Goal: Task Accomplishment & Management: Manage account settings

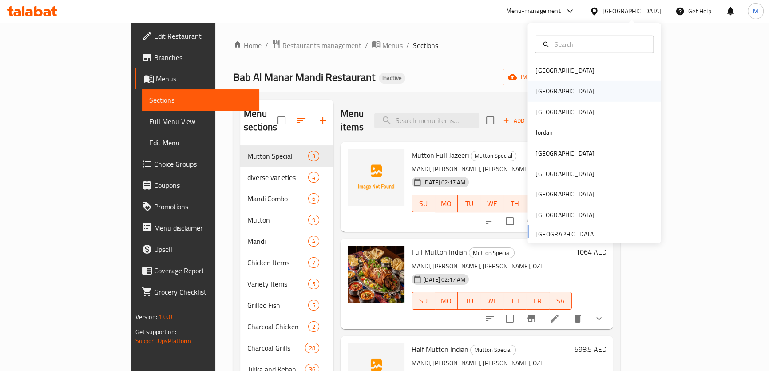
click at [546, 93] on div "[GEOGRAPHIC_DATA]" at bounding box center [564, 91] width 73 height 20
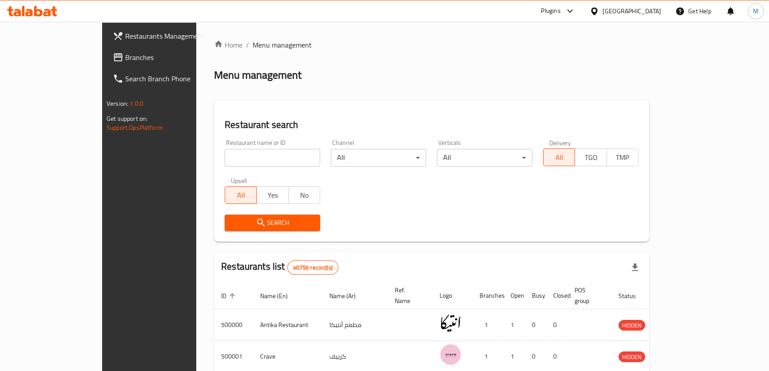
click at [125, 57] on span "Branches" at bounding box center [174, 57] width 98 height 11
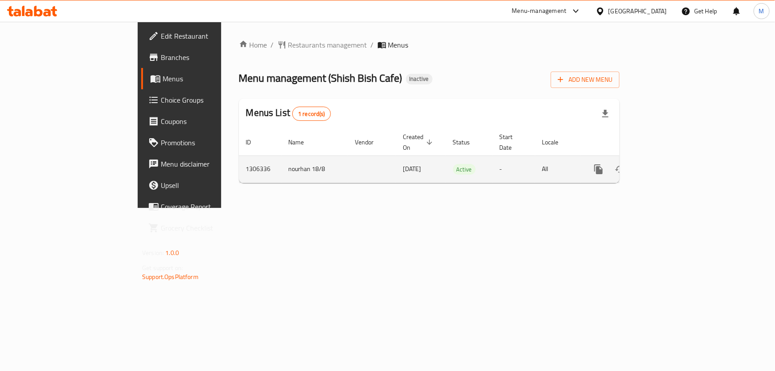
click at [668, 164] on icon "enhanced table" at bounding box center [662, 169] width 11 height 11
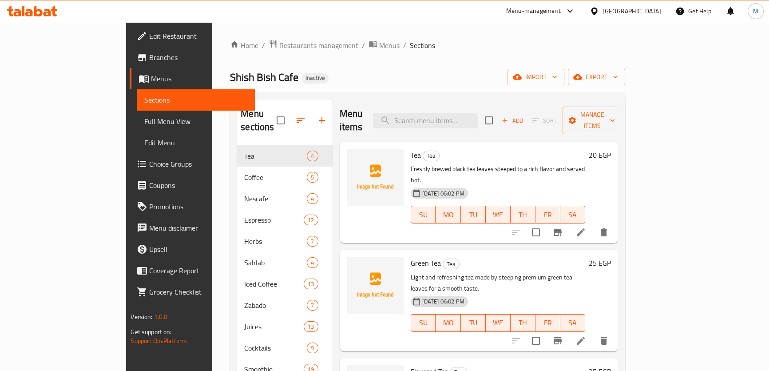
click at [411, 148] on span "Tea" at bounding box center [416, 154] width 10 height 13
copy h6 "Tea"
click at [557, 78] on span "import" at bounding box center [535, 76] width 43 height 11
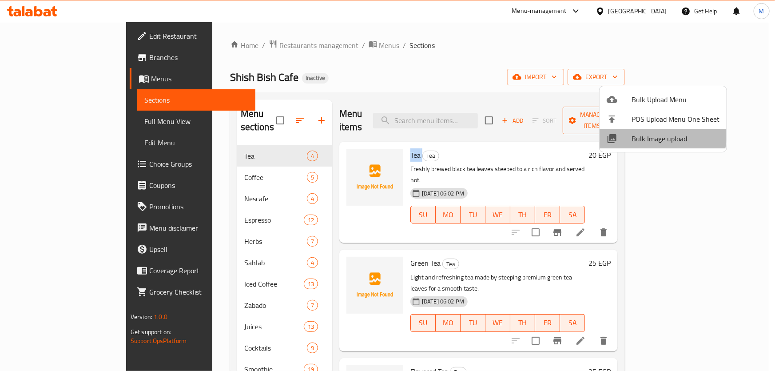
click at [648, 133] on span "Bulk Image upload" at bounding box center [675, 138] width 88 height 11
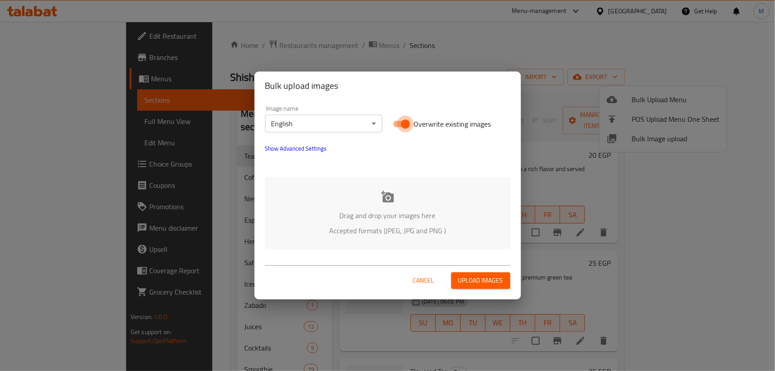
click at [403, 124] on input "Overwrite existing images" at bounding box center [405, 123] width 51 height 17
checkbox input "false"
click at [386, 184] on div "Drag and drop your images here Accepted formats (JPEG, JPG and PNG )" at bounding box center [387, 213] width 245 height 72
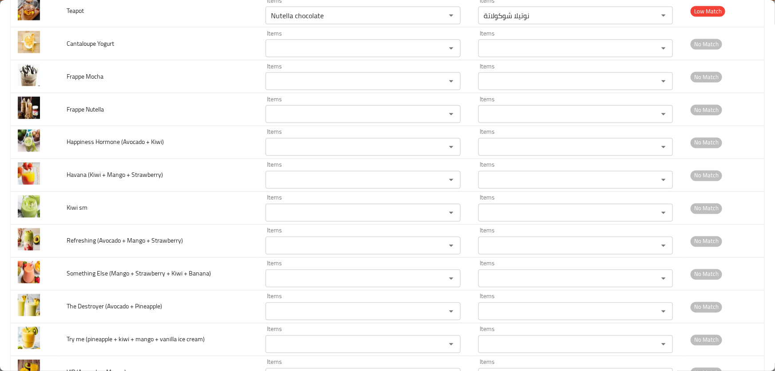
scroll to position [4175, 0]
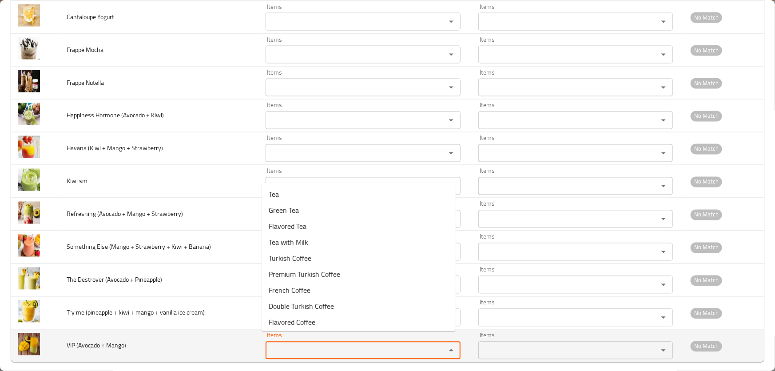
click at [288, 344] on Mango\) "Items" at bounding box center [349, 350] width 163 height 12
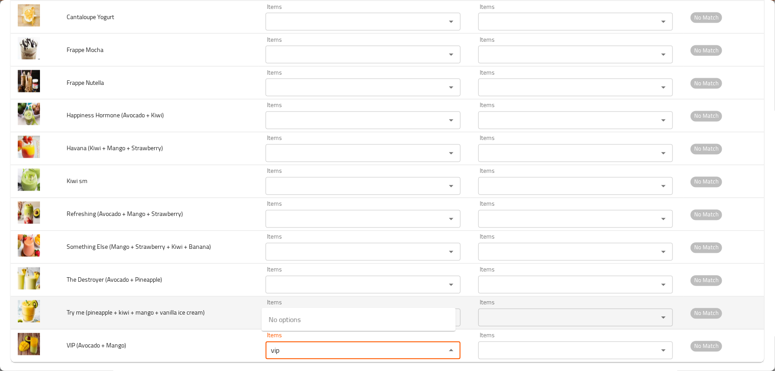
type Mango\) "vip"
click at [224, 314] on td "Try me (pineapple + kiwi + mango + vanilla ice cream)" at bounding box center [158, 312] width 199 height 33
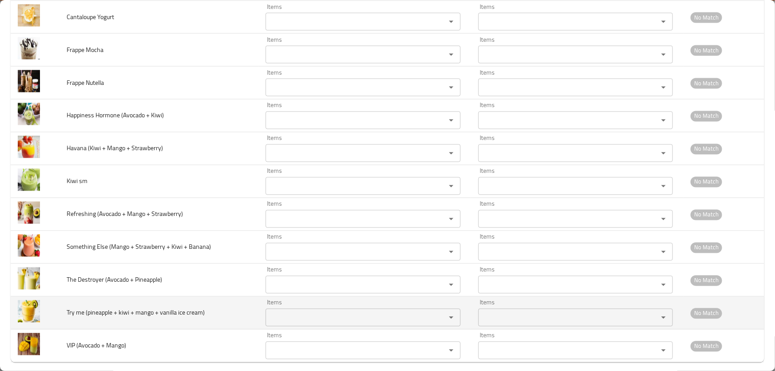
click at [303, 311] on cream\) "Items" at bounding box center [349, 317] width 163 height 12
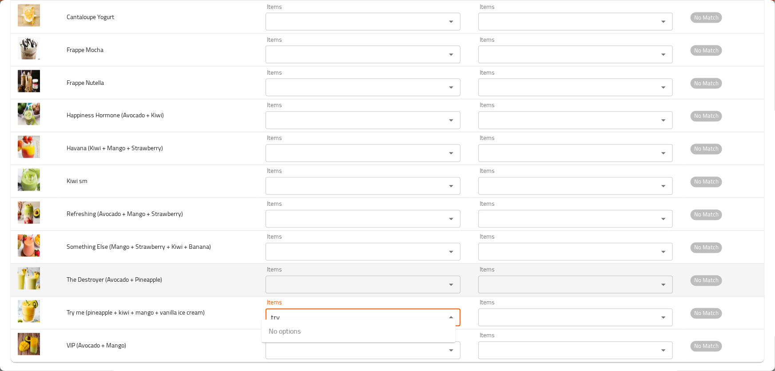
type cream\) "try"
click at [287, 278] on Pineapple\) "Items" at bounding box center [349, 284] width 163 height 12
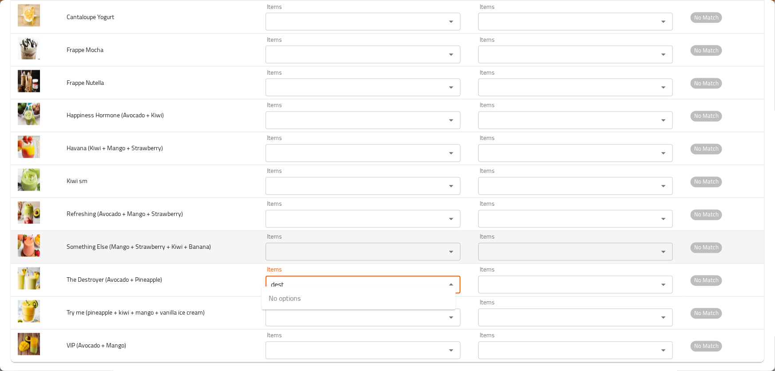
click at [301, 243] on div "Items" at bounding box center [362, 252] width 195 height 18
type Pineapple\) "dest"
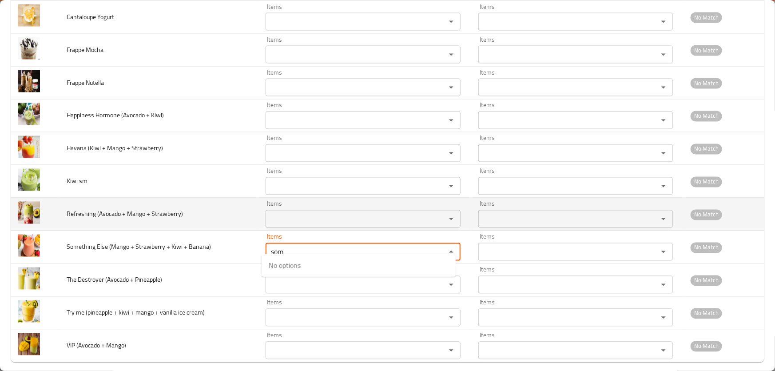
type Banana\) "som"
click at [289, 213] on Strawberry\) "Items" at bounding box center [349, 219] width 163 height 12
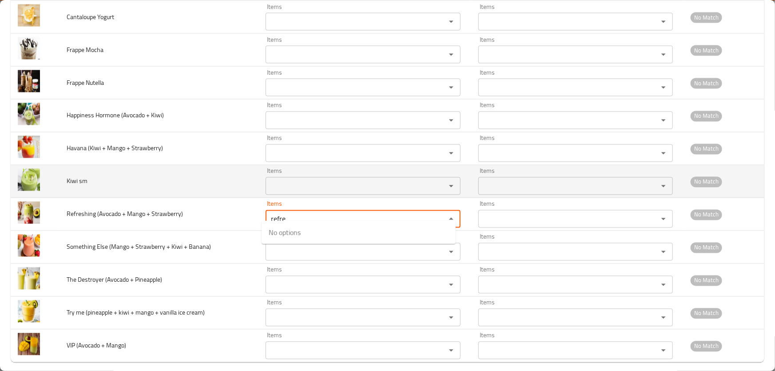
type Strawberry\) "refre"
click at [299, 180] on sm "Items" at bounding box center [349, 186] width 163 height 12
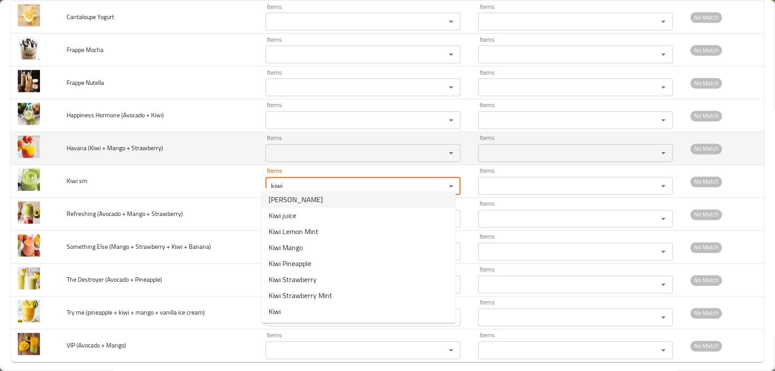
click at [298, 144] on div "Items" at bounding box center [362, 153] width 195 height 18
type sm "kiwi"
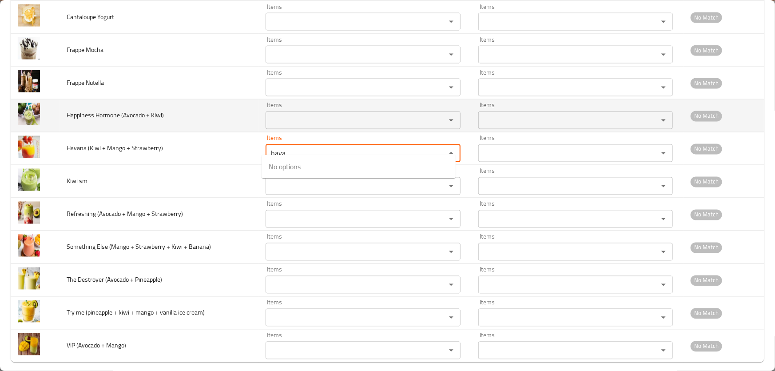
type Strawberry\) "hava"
click at [298, 114] on Kiwi\) "Items" at bounding box center [349, 120] width 163 height 12
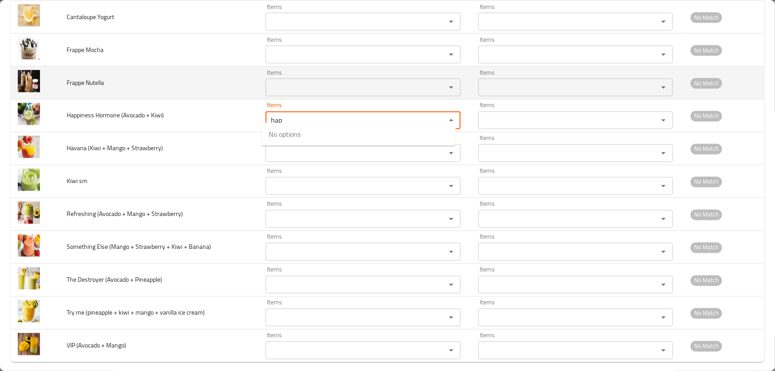
type Kiwi\) "hap"
click at [297, 81] on Nutella "Items" at bounding box center [349, 87] width 163 height 12
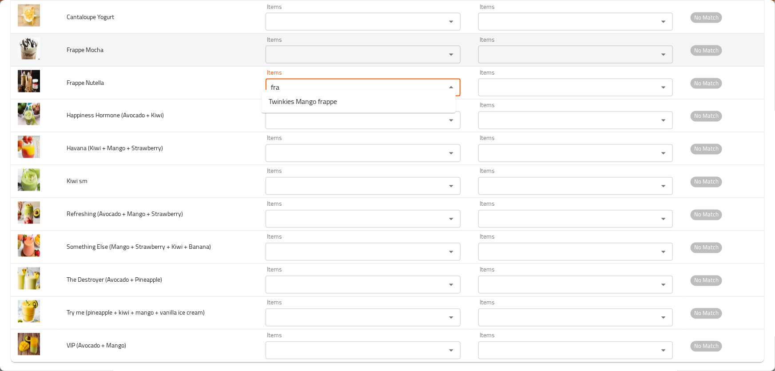
type Nutella "fra"
click at [296, 48] on Mocha "Items" at bounding box center [349, 54] width 163 height 12
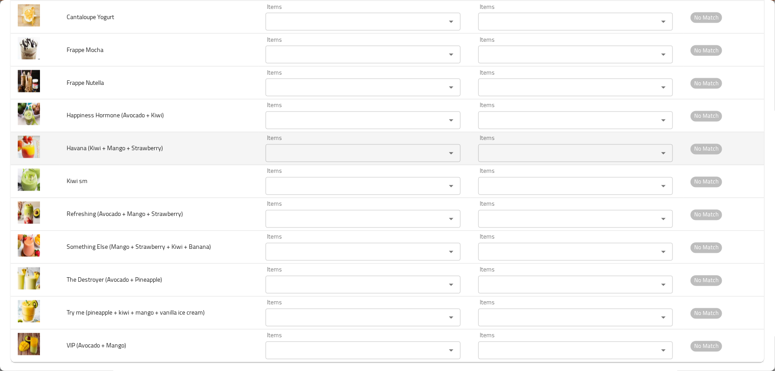
click at [166, 144] on td "Havana (Kiwi + Mango + Strawberry)" at bounding box center [158, 148] width 199 height 33
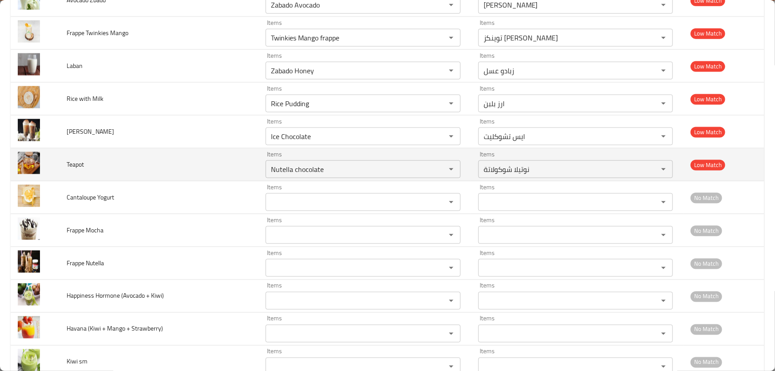
scroll to position [3973, 0]
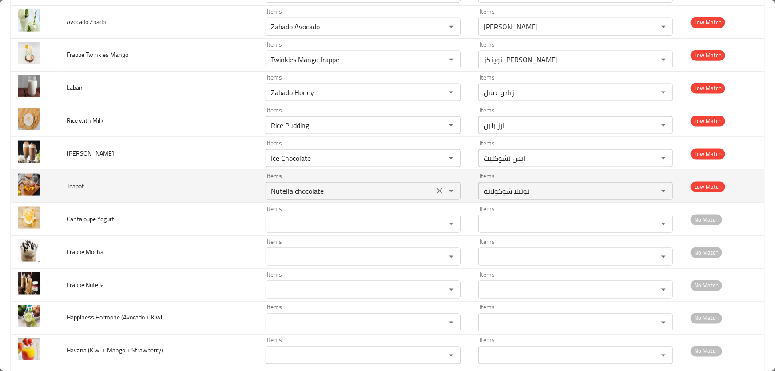
click at [346, 185] on input "Nutella chocolate" at bounding box center [349, 191] width 163 height 12
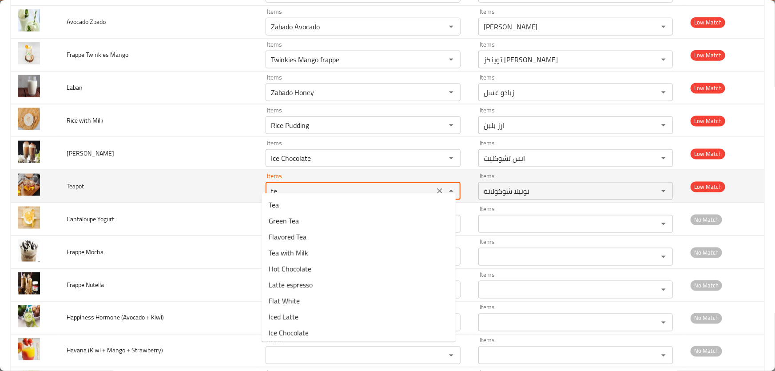
type input "tea"
click at [435, 186] on icon "Clear" at bounding box center [439, 190] width 9 height 9
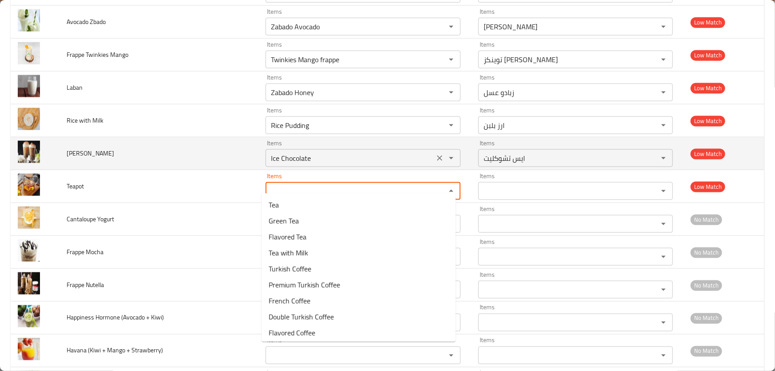
click at [328, 152] on Latte "Ice Chocolate" at bounding box center [349, 158] width 163 height 12
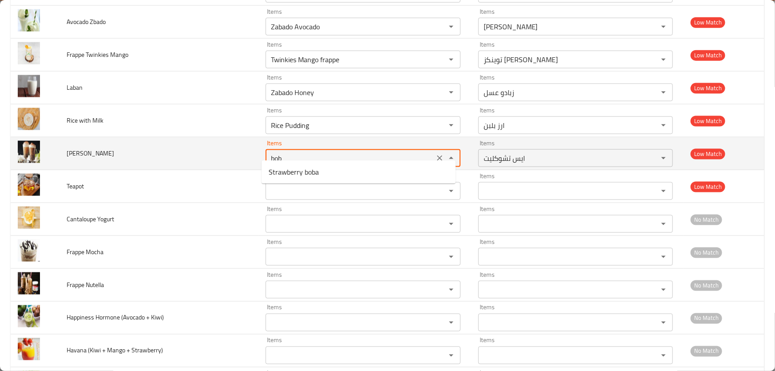
type Latte "bo"
click at [437, 155] on icon "Clear" at bounding box center [439, 157] width 5 height 5
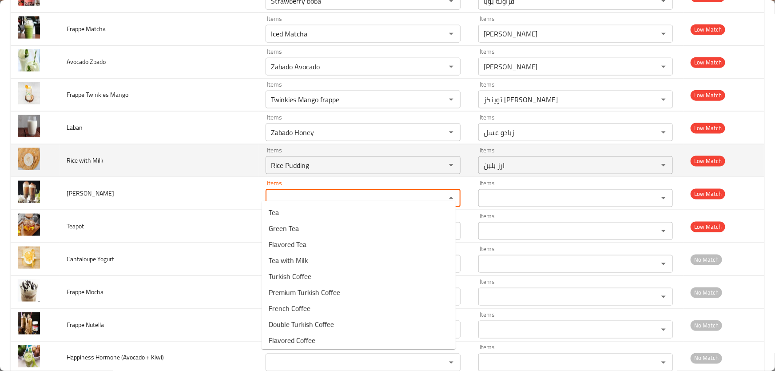
scroll to position [3932, 0]
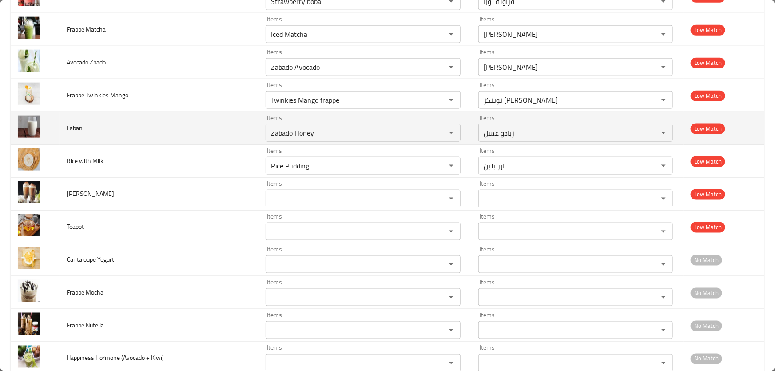
click at [195, 130] on td "Laban" at bounding box center [158, 128] width 199 height 33
click at [331, 130] on div "Zabado Honey Items" at bounding box center [362, 133] width 195 height 18
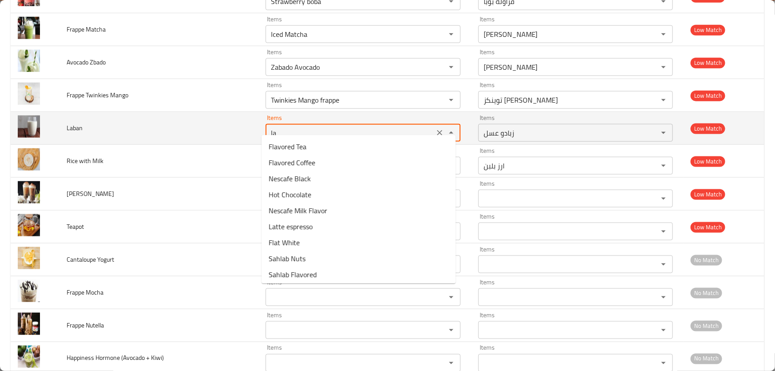
type input "l"
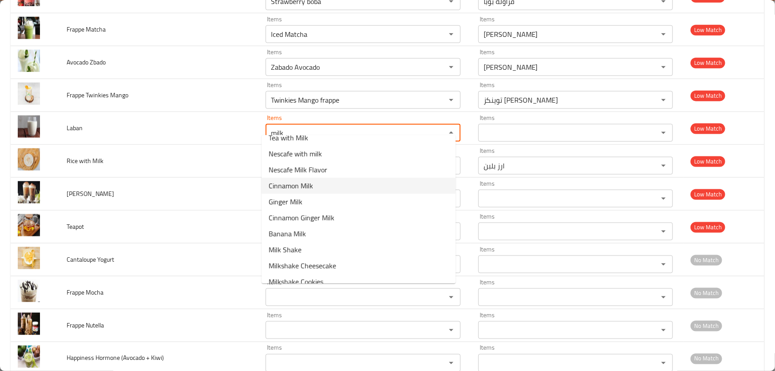
scroll to position [34, 0]
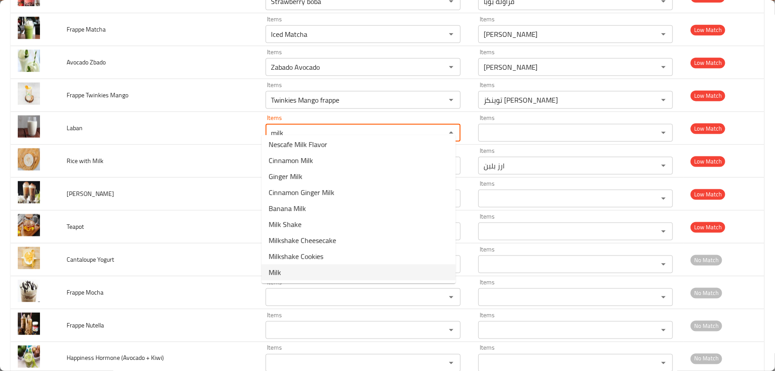
click at [287, 271] on li "Milk" at bounding box center [358, 272] width 194 height 16
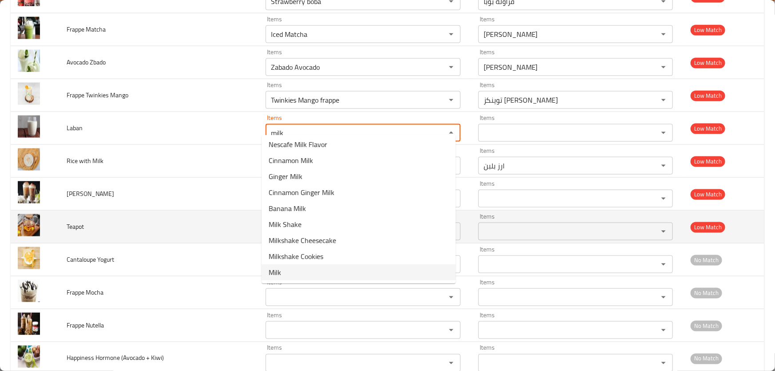
type input "Milk"
type input "لبن"
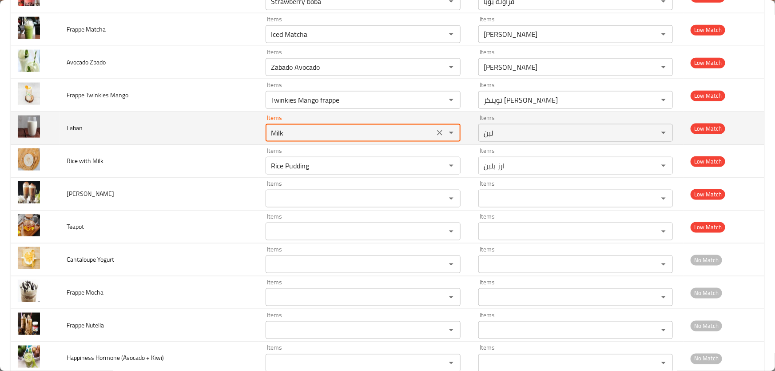
drag, startPoint x: 289, startPoint y: 125, endPoint x: 174, endPoint y: 107, distance: 116.5
click at [174, 112] on tr "Laban Items Milk Items Items لبن Items Low Match" at bounding box center [387, 128] width 753 height 33
type input "Milk"
click at [180, 112] on td "Laban" at bounding box center [158, 128] width 199 height 33
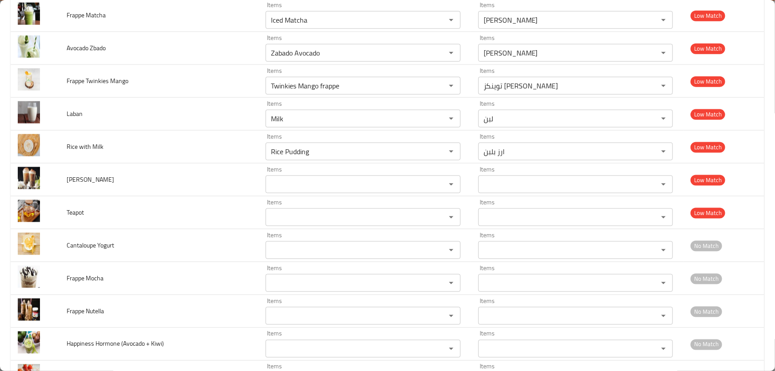
scroll to position [3957, 0]
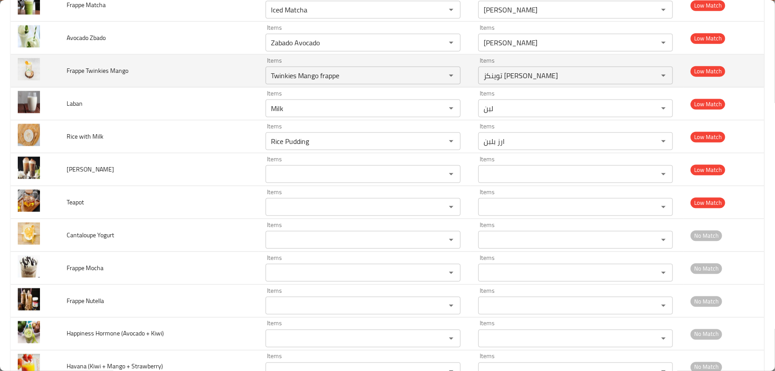
click at [192, 69] on td "Frappe Twinkies Mango" at bounding box center [158, 71] width 199 height 33
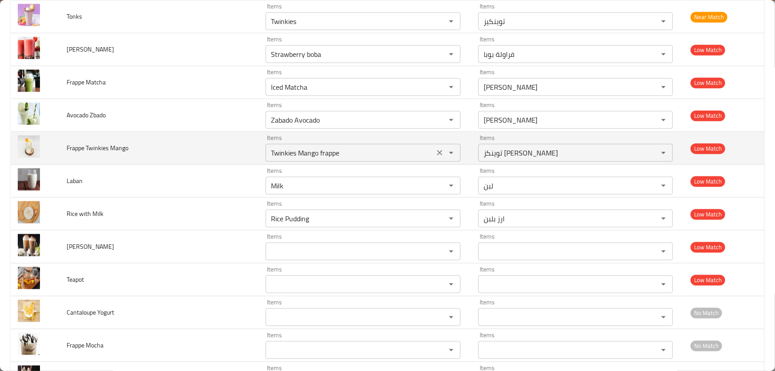
scroll to position [3876, 0]
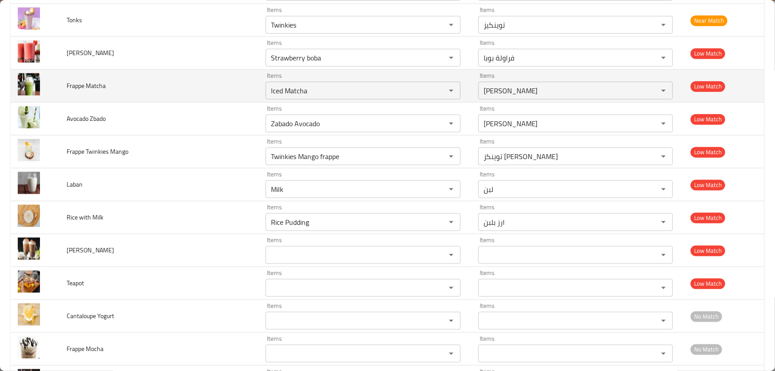
drag, startPoint x: 312, startPoint y: 83, endPoint x: 91, endPoint y: 67, distance: 221.6
click at [91, 70] on tr "Frappe Matcha Items Iced Matcha Items Items ايس ماتشا Items Low Match" at bounding box center [387, 86] width 753 height 33
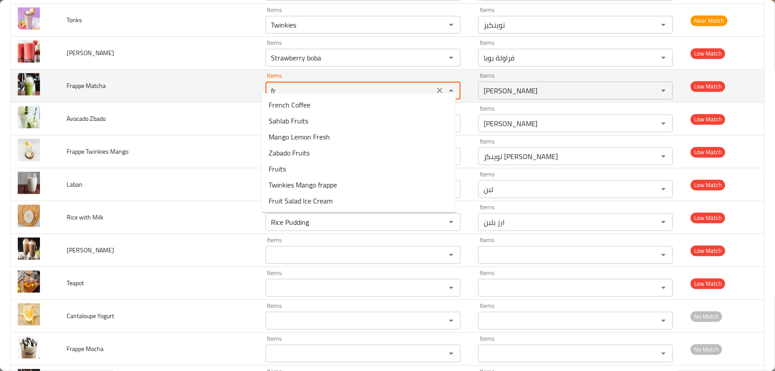
type Matcha "fra"
click at [435, 86] on icon "Clear" at bounding box center [439, 90] width 9 height 9
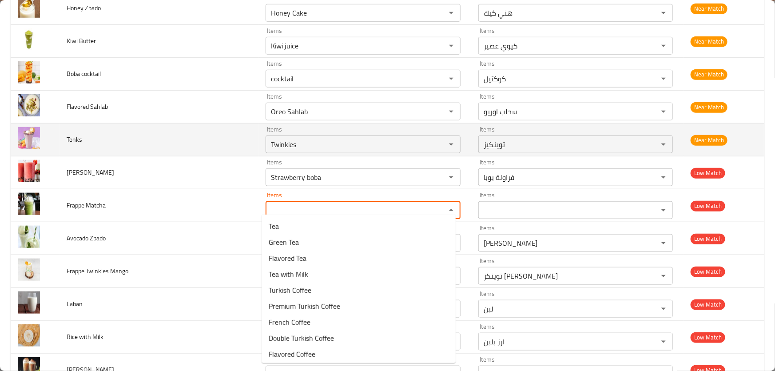
scroll to position [3755, 0]
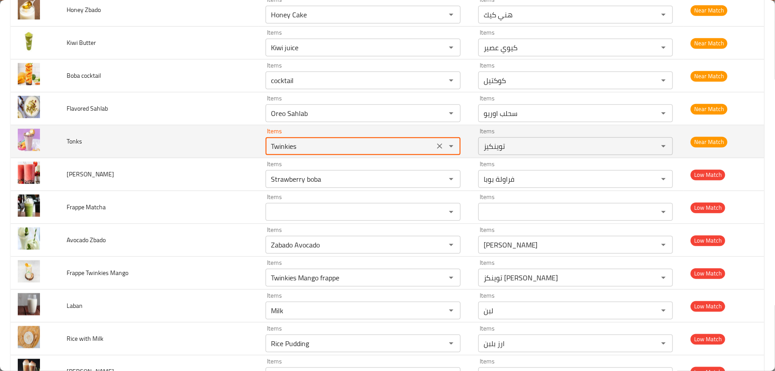
click at [310, 141] on input "Twinkies" at bounding box center [349, 146] width 163 height 12
click at [75, 135] on span "Tonks" at bounding box center [75, 141] width 16 height 12
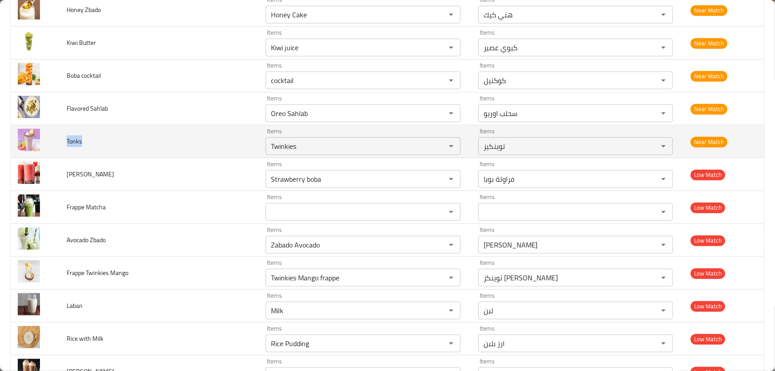
click at [75, 135] on span "Tonks" at bounding box center [75, 141] width 16 height 12
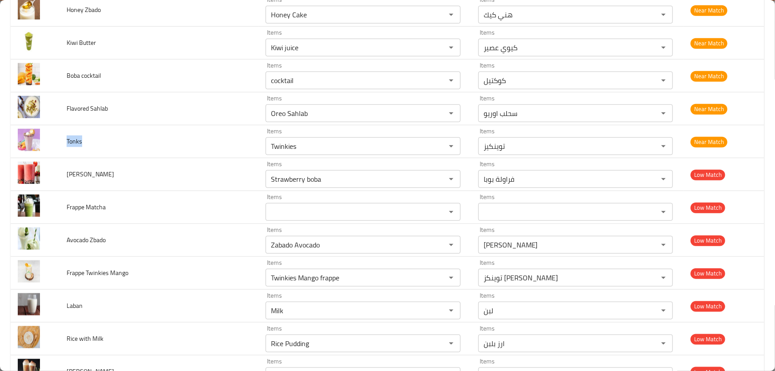
copy span "Tonks"
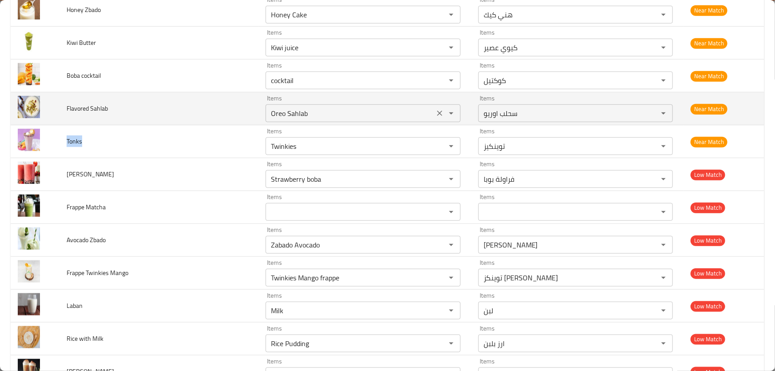
click at [328, 107] on Sahlab "Oreo Sahlab" at bounding box center [349, 113] width 163 height 12
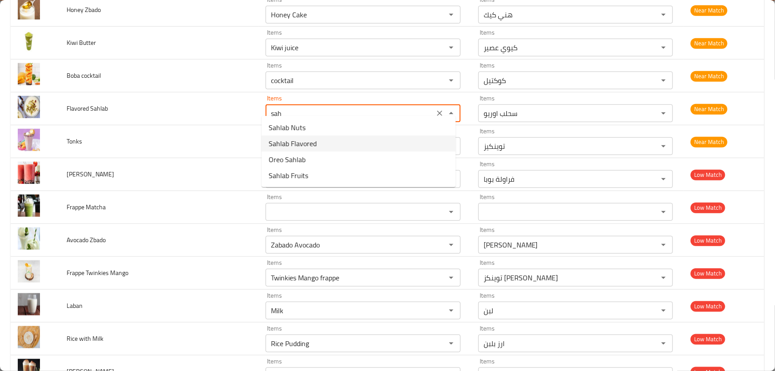
click at [299, 144] on span "Sahlab Flavored" at bounding box center [293, 143] width 48 height 11
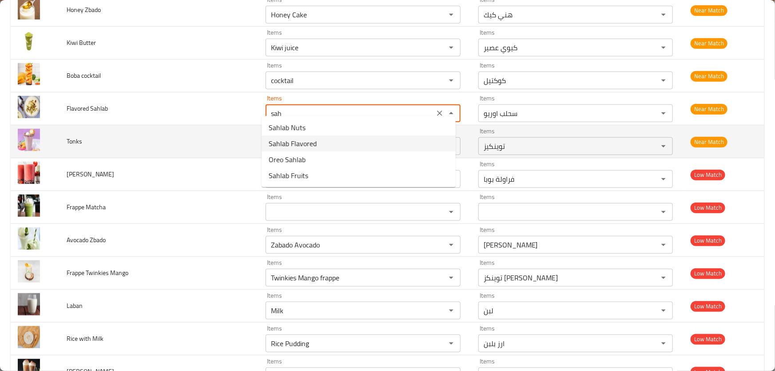
type Sahlab "Sahlab Flavored"
type Sahlab-ar "سحلب فليفر"
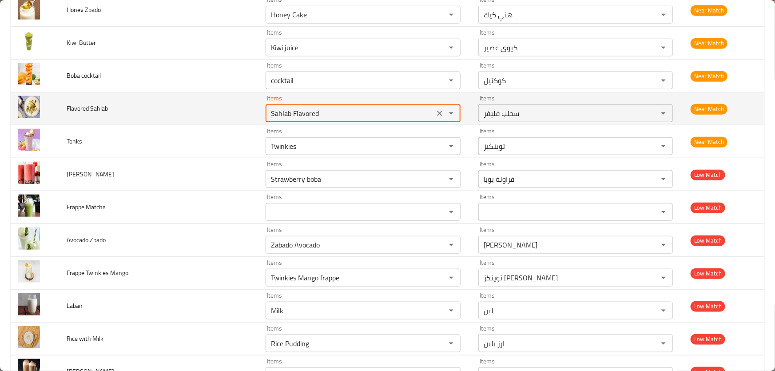
drag, startPoint x: 330, startPoint y: 107, endPoint x: 226, endPoint y: 97, distance: 104.8
click at [226, 97] on tr "Flavored Sahlab Items Sahlab Flavored Items Items سحلب فليفر Items Near Match" at bounding box center [387, 108] width 753 height 33
type Sahlab "Sahlab Flavored"
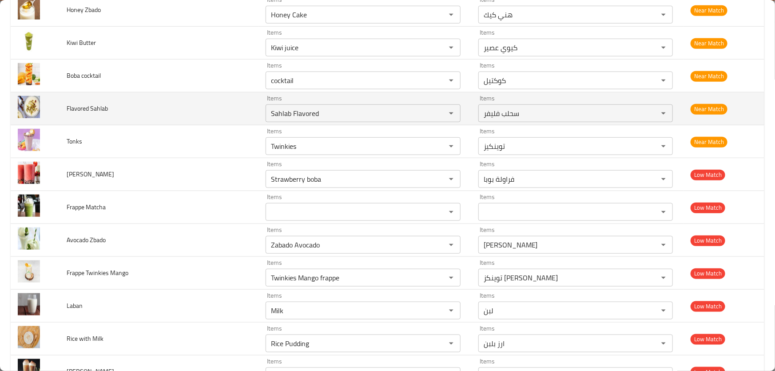
scroll to position [3413, 0]
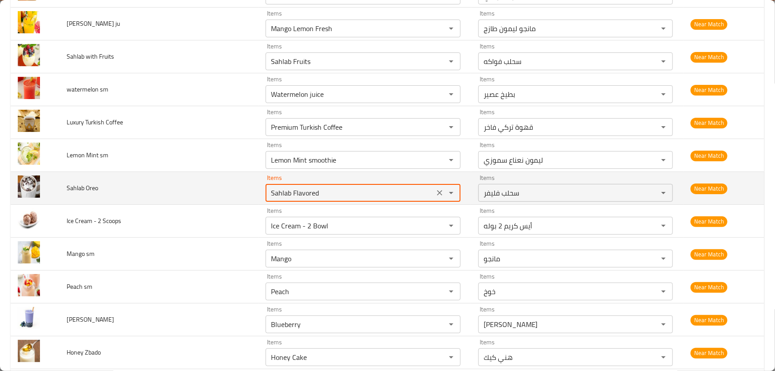
click at [343, 186] on Oreo "Sahlab Flavored" at bounding box center [349, 192] width 163 height 12
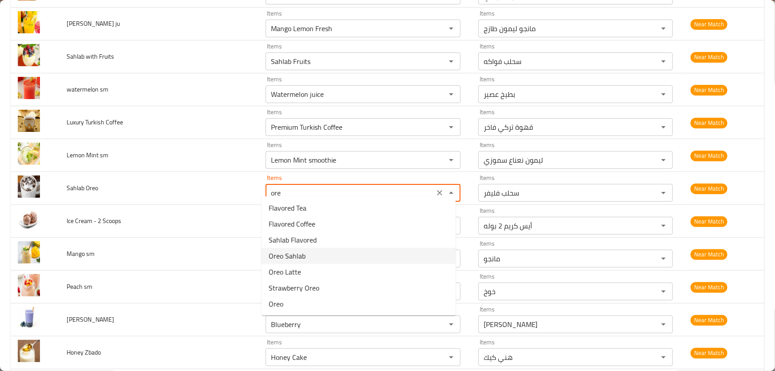
click at [290, 255] on span "Oreo Sahlab" at bounding box center [287, 255] width 37 height 11
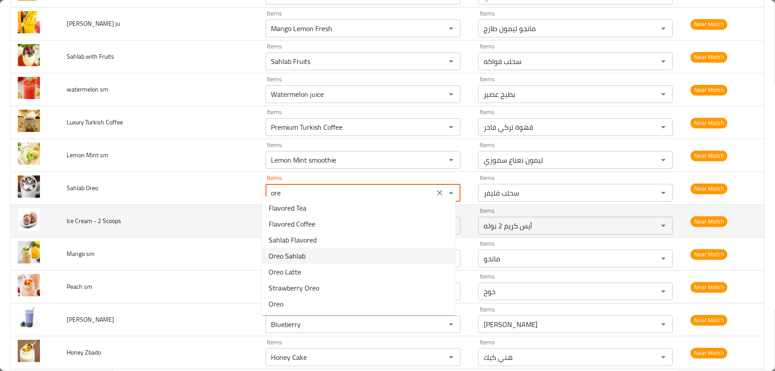
type Oreo "Oreo Sahlab"
type Oreo-ar "سحلب اوريو"
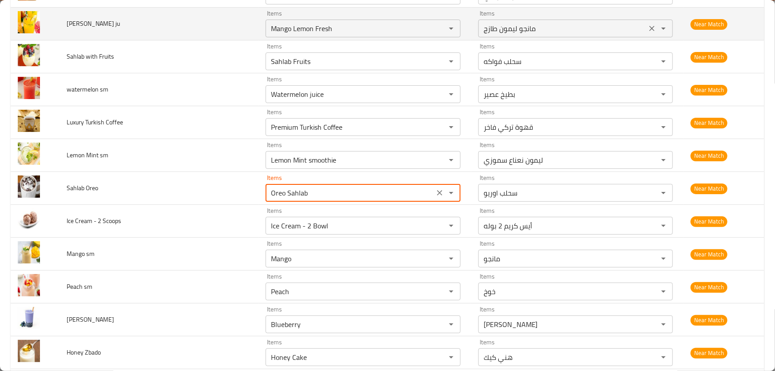
type Oreo "Oreo Sahlab"
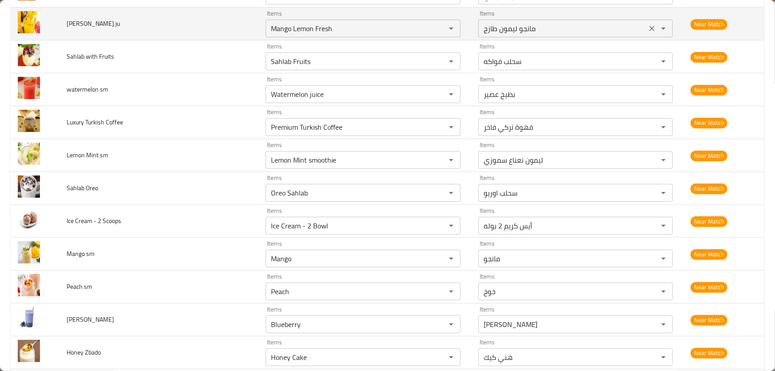
scroll to position [3675, 0]
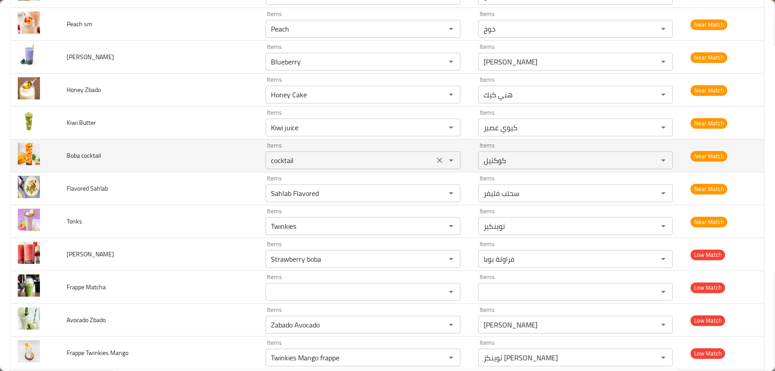
click at [308, 154] on cocktail "cocktail" at bounding box center [349, 160] width 163 height 12
type cocktail "cocktail"
click at [183, 152] on td "Boba cocktail" at bounding box center [158, 155] width 199 height 33
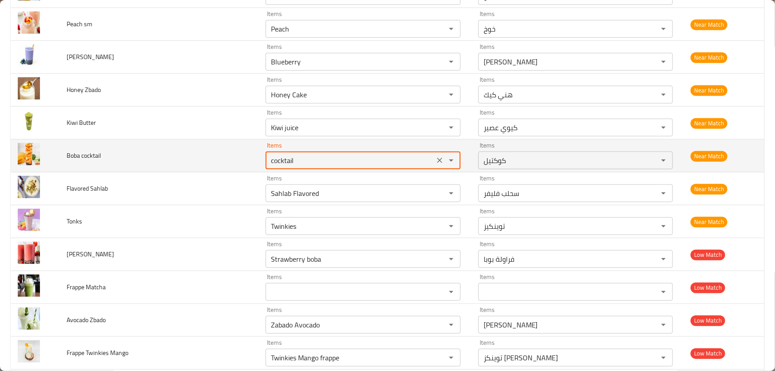
drag, startPoint x: 304, startPoint y: 154, endPoint x: 200, endPoint y: 142, distance: 104.6
click at [200, 142] on tr "Boba cocktail Items cocktail Items Items كوكتيل Items Near Match" at bounding box center [387, 155] width 753 height 33
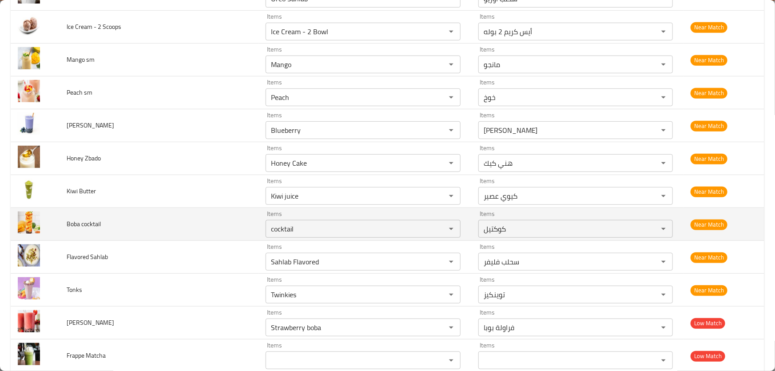
scroll to position [3630, 0]
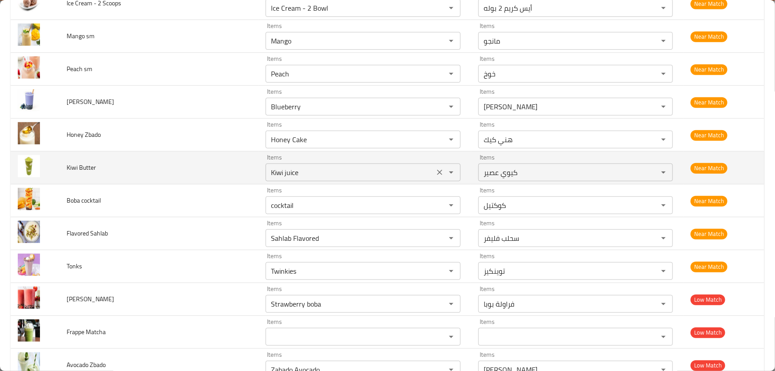
click at [328, 166] on Butter "Kiwi juice" at bounding box center [349, 172] width 163 height 12
click at [336, 166] on Butter "Kiwi juice" at bounding box center [349, 172] width 163 height 12
type Butter "K"
type Butter "butt"
click at [187, 156] on td "Kiwi Butter" at bounding box center [158, 167] width 199 height 33
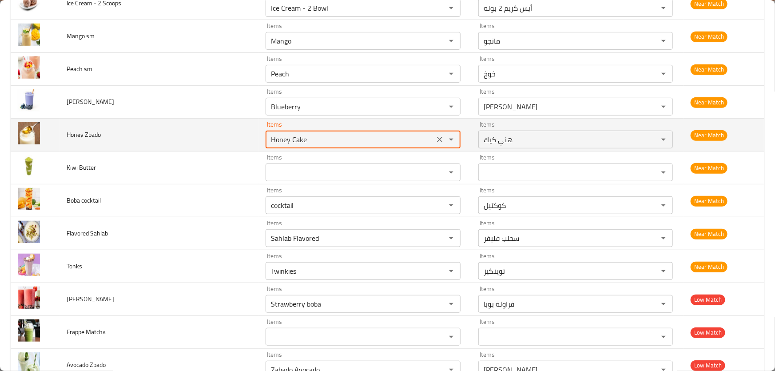
click at [317, 133] on Zbado "Honey Cake" at bounding box center [349, 139] width 163 height 12
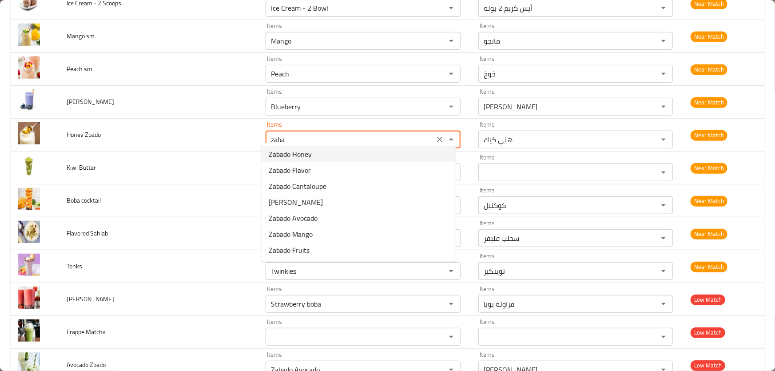
click at [303, 157] on span "Zabado Honey" at bounding box center [290, 154] width 43 height 11
type Zbado "Zabado Honey"
type Zbado-ar "زبادو عسل"
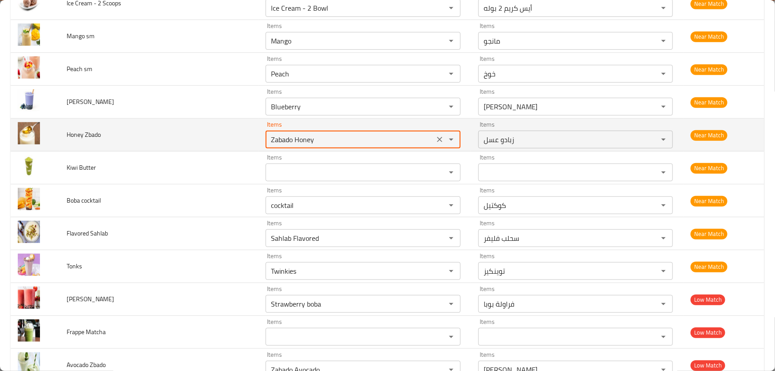
drag, startPoint x: 328, startPoint y: 133, endPoint x: 205, endPoint y: 129, distance: 123.5
click at [205, 129] on tr "Honey Zbado Items Zabado Honey Items Items زبادو عسل Items Near Match" at bounding box center [387, 135] width 753 height 33
type Zbado "Zabado Honey"
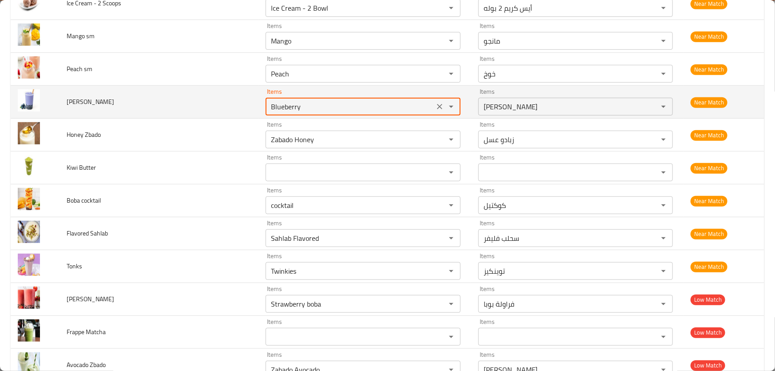
click at [308, 100] on Blueberry "Blueberry" at bounding box center [349, 106] width 163 height 12
drag, startPoint x: 304, startPoint y: 102, endPoint x: 198, endPoint y: 90, distance: 107.6
click at [201, 92] on tr "Boba Blueberry Items Blueber Items Items بلو بيري Items Near Match" at bounding box center [387, 102] width 753 height 33
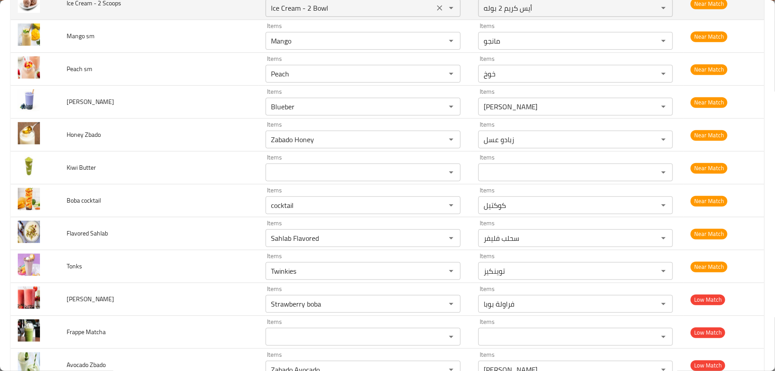
type Blueberry "Blueberry"
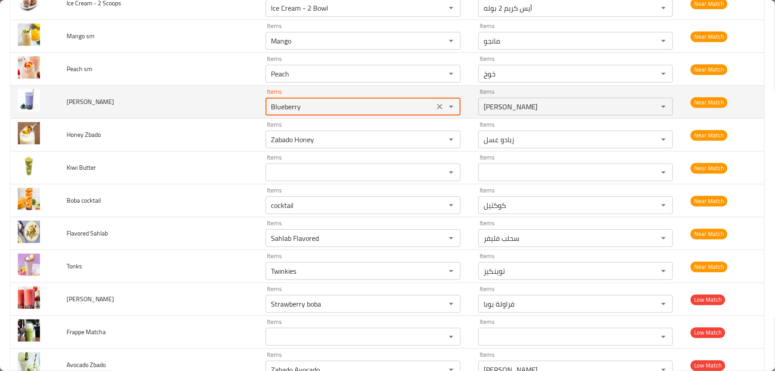
click at [103, 97] on span "Boba Blueberry" at bounding box center [90, 102] width 47 height 12
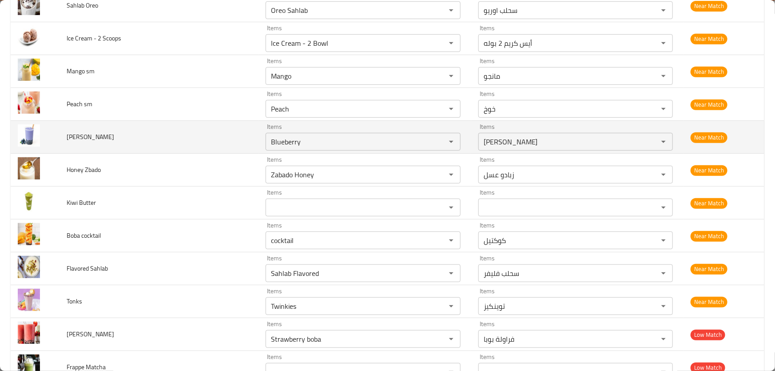
scroll to position [3549, 0]
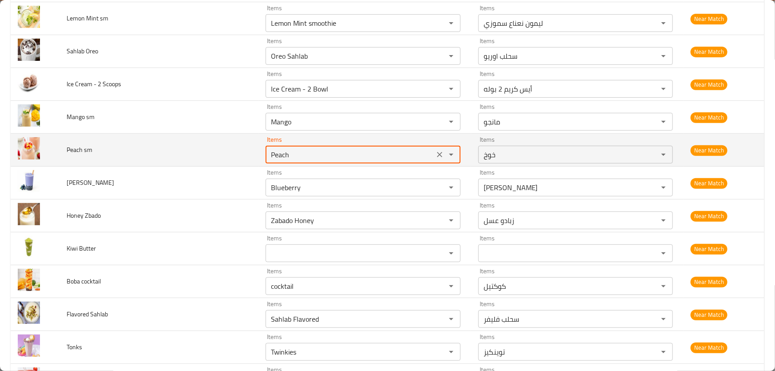
drag, startPoint x: 306, startPoint y: 148, endPoint x: 182, endPoint y: 138, distance: 124.3
click at [182, 138] on tr "Peach sm Items Peach Items Items خوخ Items Near Match" at bounding box center [387, 150] width 753 height 33
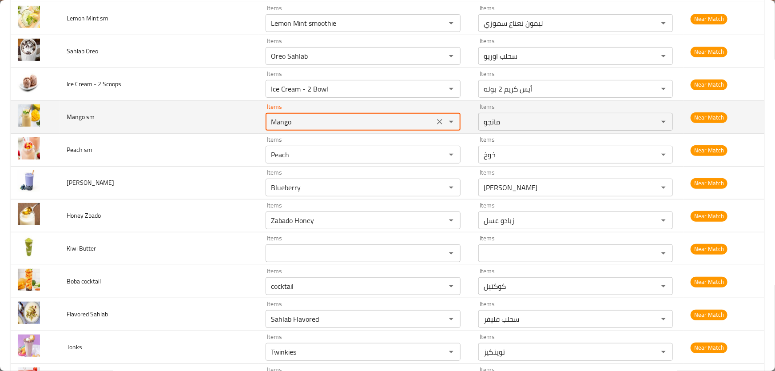
drag, startPoint x: 314, startPoint y: 112, endPoint x: 266, endPoint y: 113, distance: 47.9
click at [268, 115] on sm "Mango" at bounding box center [349, 121] width 163 height 12
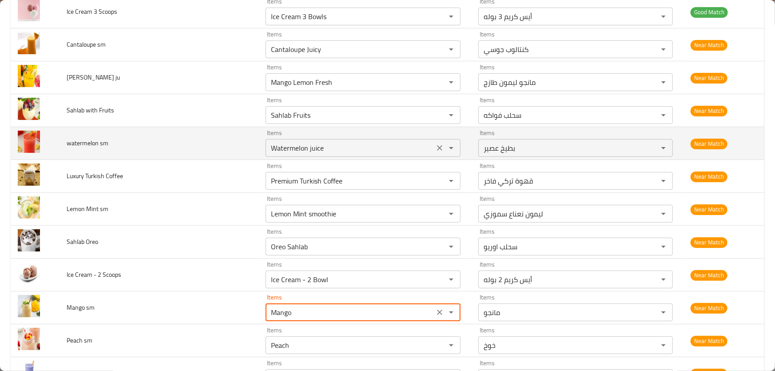
scroll to position [3347, 0]
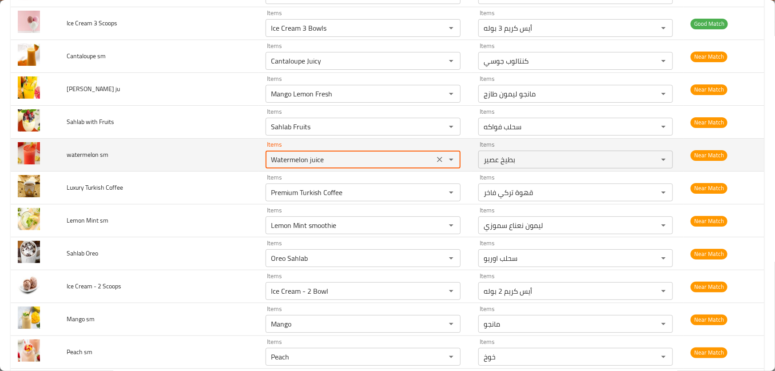
drag, startPoint x: 343, startPoint y: 151, endPoint x: 162, endPoint y: 140, distance: 181.8
click at [170, 140] on tr "watermelon sm Items Watermelon juice Items Items بطيخ عصير Items Near Match" at bounding box center [387, 154] width 753 height 33
click at [357, 153] on sm "Watermelon juice" at bounding box center [349, 159] width 163 height 12
type sm "Watermelon"
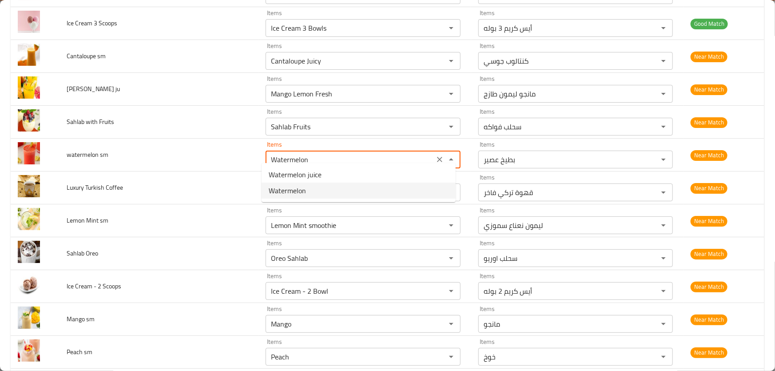
click at [296, 189] on span "Watermelon" at bounding box center [287, 190] width 37 height 11
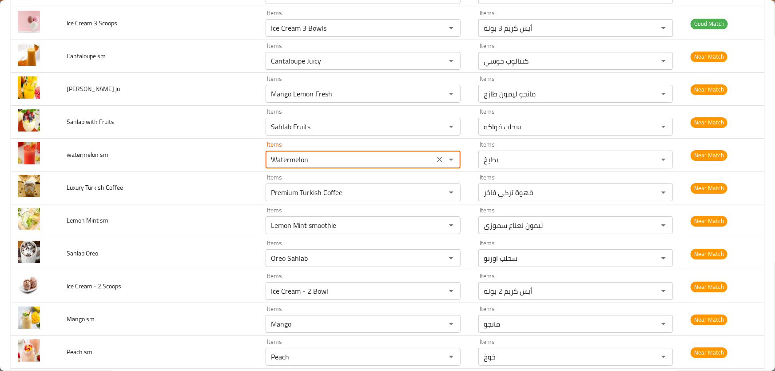
type sm-ar "بطيخ"
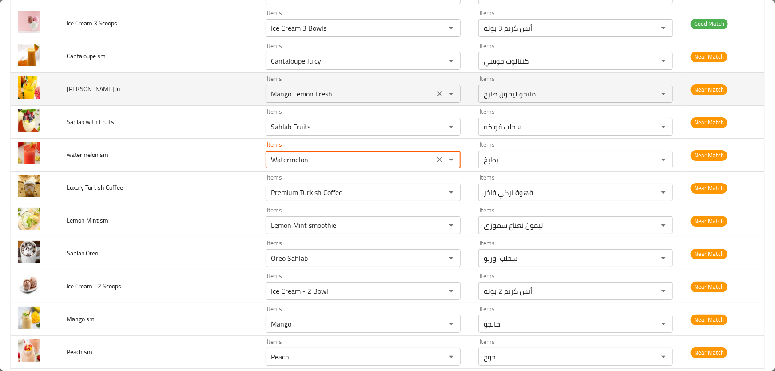
type sm "Watermelon"
click at [342, 89] on ju "Mango Lemon Fresh" at bounding box center [349, 93] width 163 height 12
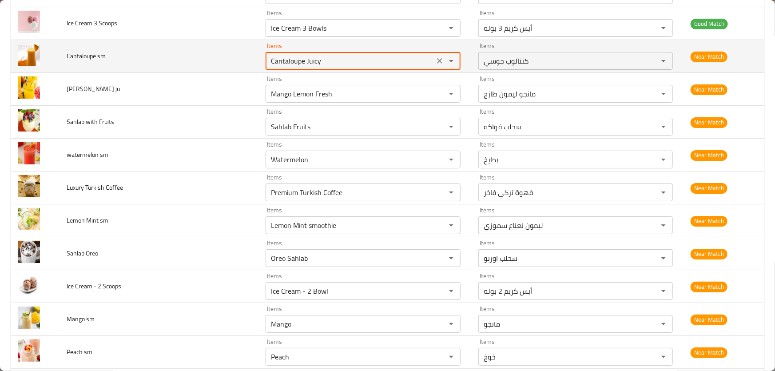
click at [324, 57] on sm "Cantaloupe Juicy" at bounding box center [349, 61] width 163 height 12
click at [375, 59] on sm "Cantaloupe Juicy" at bounding box center [349, 61] width 163 height 12
type sm "Cantaloupe"
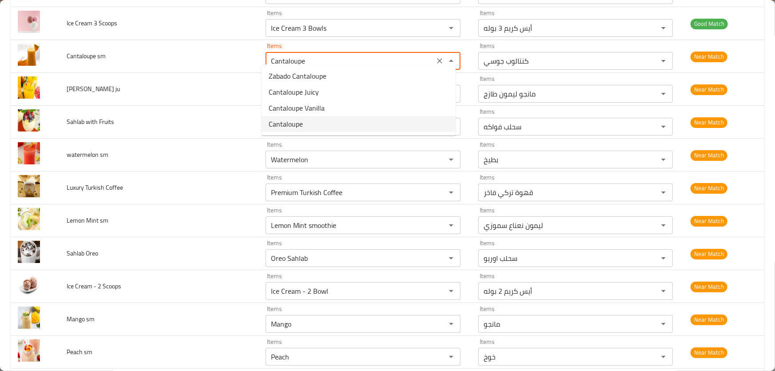
click at [292, 124] on span "Cantaloupe" at bounding box center [286, 124] width 34 height 11
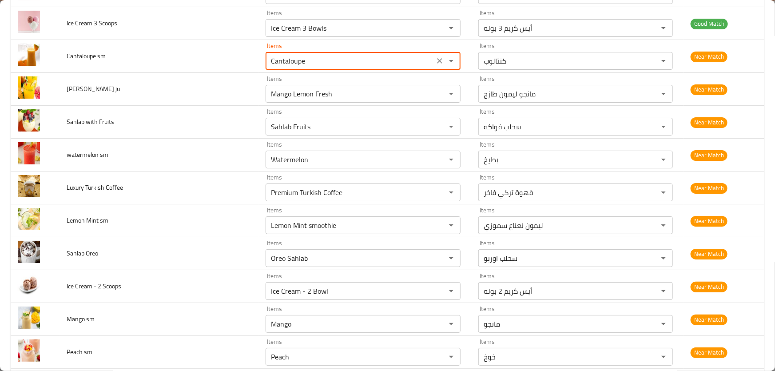
type sm-ar "كنتالوب"
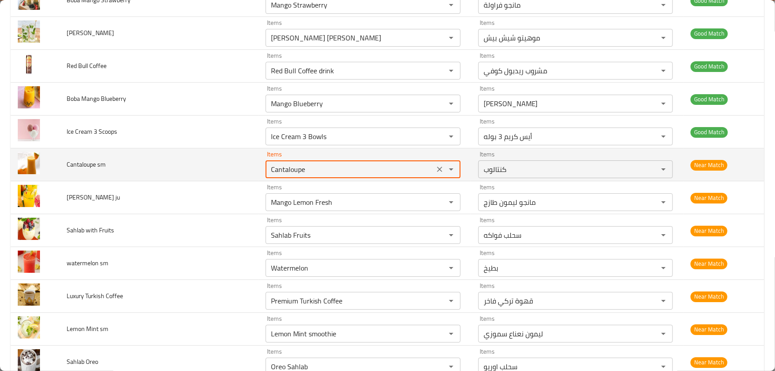
scroll to position [3186, 0]
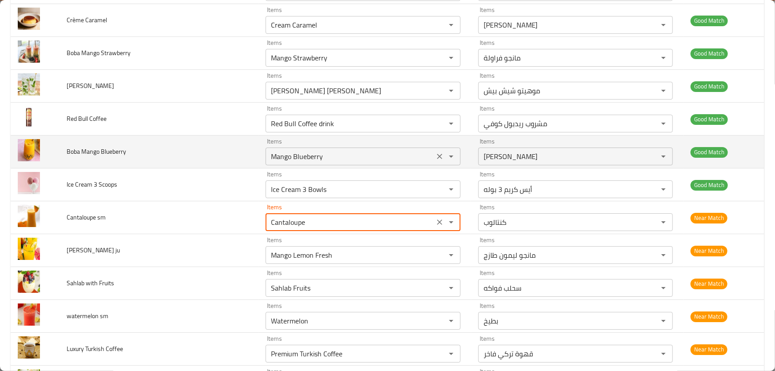
type sm "Cantaloupe"
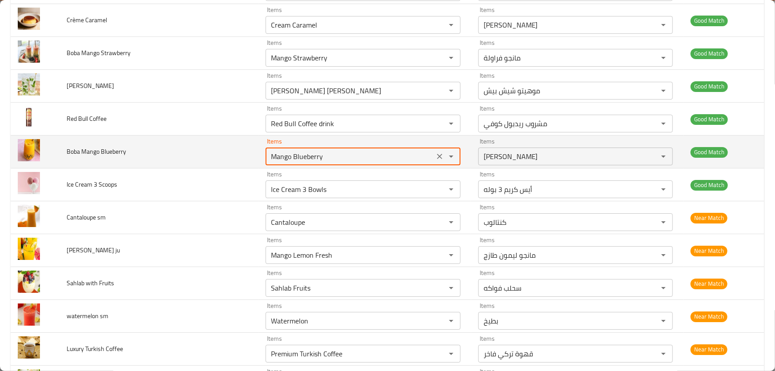
drag, startPoint x: 334, startPoint y: 151, endPoint x: 159, endPoint y: 132, distance: 175.9
click at [159, 135] on tr "Boba Mango Blueberry Items Mango Blueberry Items Items مانجو بلو بيري Items Goo…" at bounding box center [387, 151] width 753 height 33
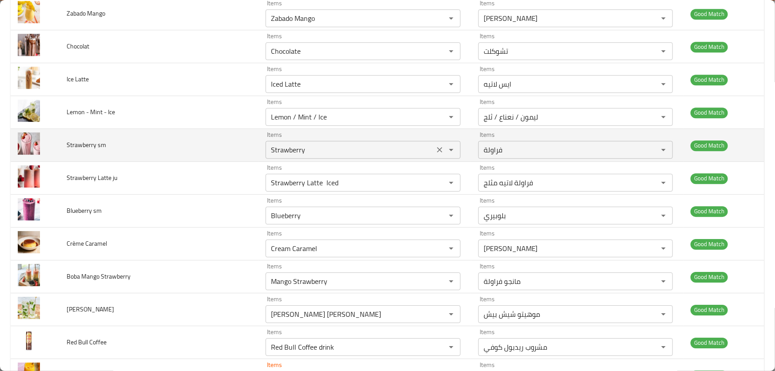
scroll to position [2944, 0]
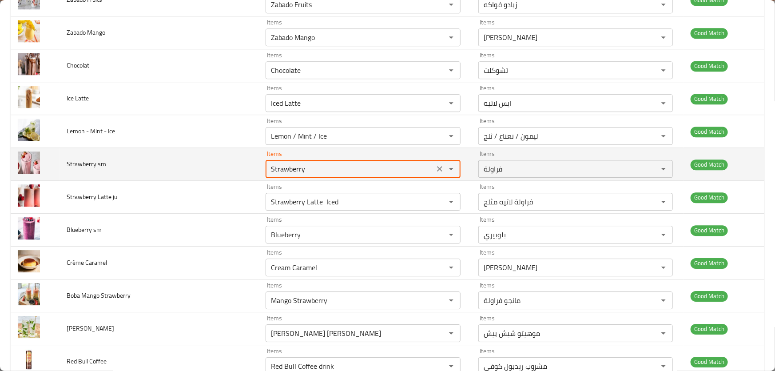
drag, startPoint x: 329, startPoint y: 163, endPoint x: 162, endPoint y: 142, distance: 167.9
click at [156, 158] on tr "Strawberry sm Items Strawberry Items Items فراولة Items Good Match" at bounding box center [387, 164] width 753 height 33
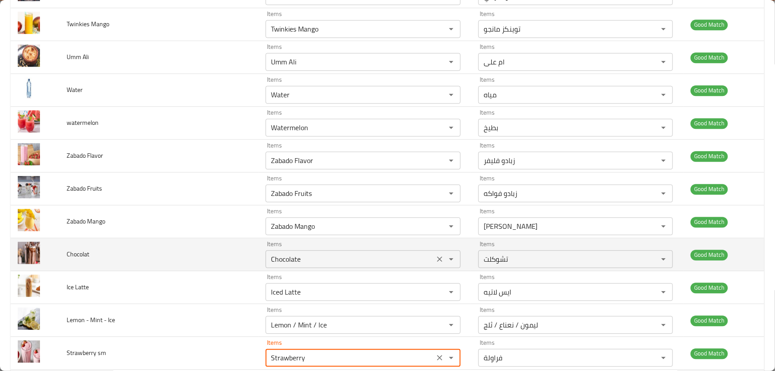
scroll to position [2742, 0]
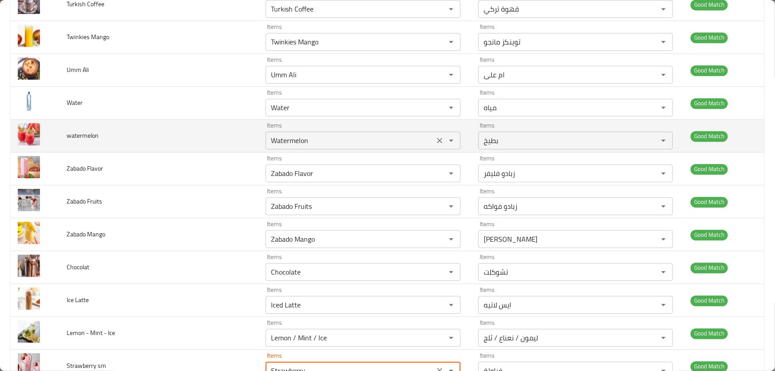
click at [333, 139] on input "Watermelon" at bounding box center [349, 140] width 163 height 12
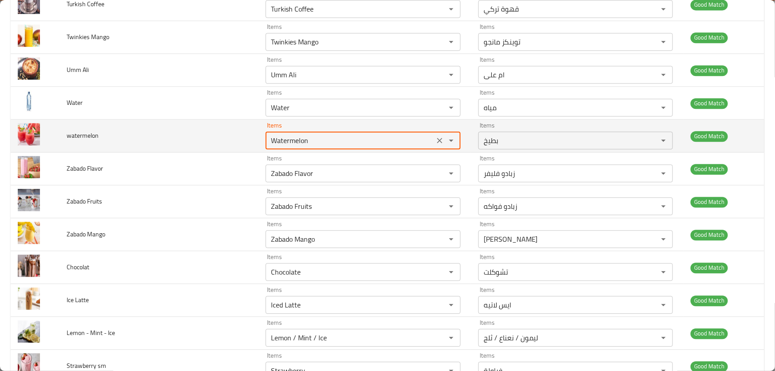
click at [369, 134] on input "Watermelon" at bounding box center [349, 140] width 163 height 12
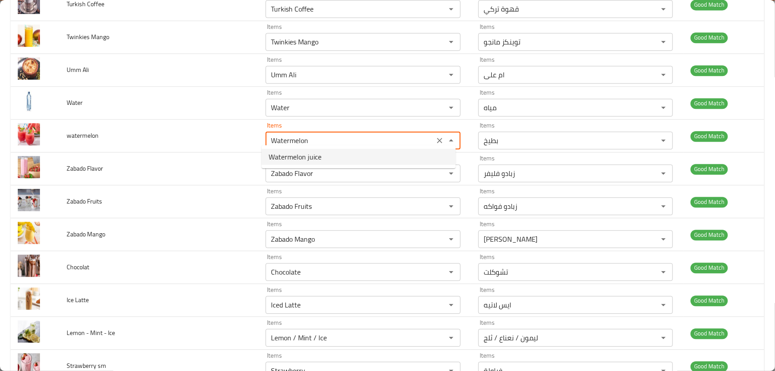
click at [333, 161] on li "Watermelon juice" at bounding box center [358, 157] width 194 height 16
type input "Watermelon juice"
type input "بطيخ عصير"
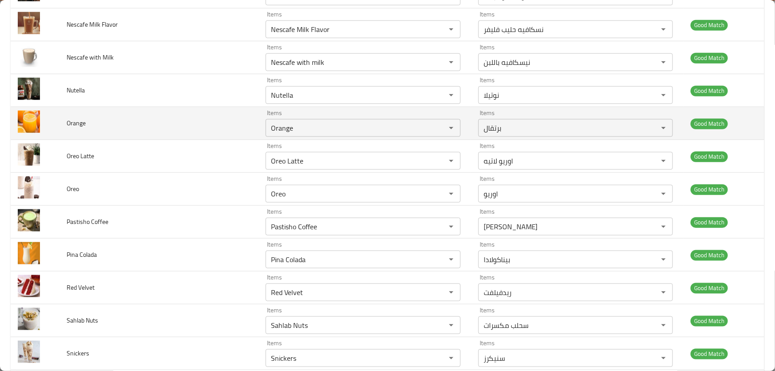
scroll to position [2056, 0]
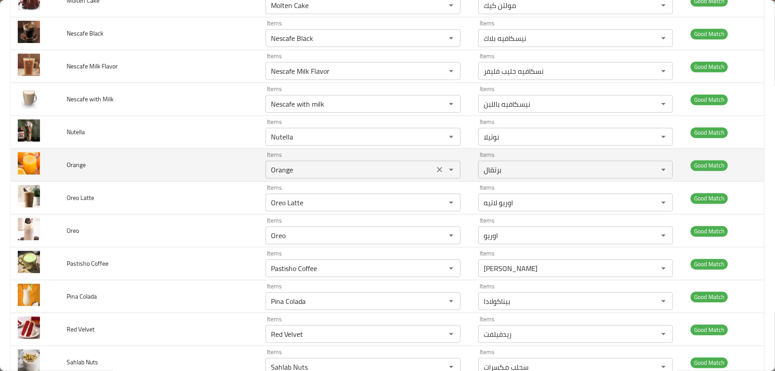
type input "Watermelon juice"
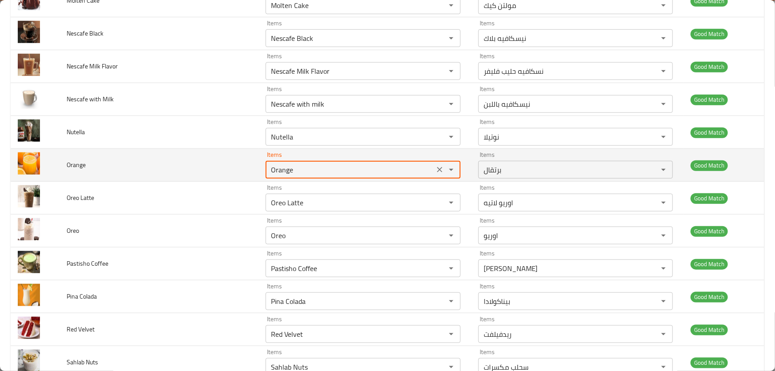
click at [332, 164] on input "Orange" at bounding box center [349, 169] width 163 height 12
click at [348, 164] on input "Orange" at bounding box center [349, 169] width 163 height 12
type input "Orange"
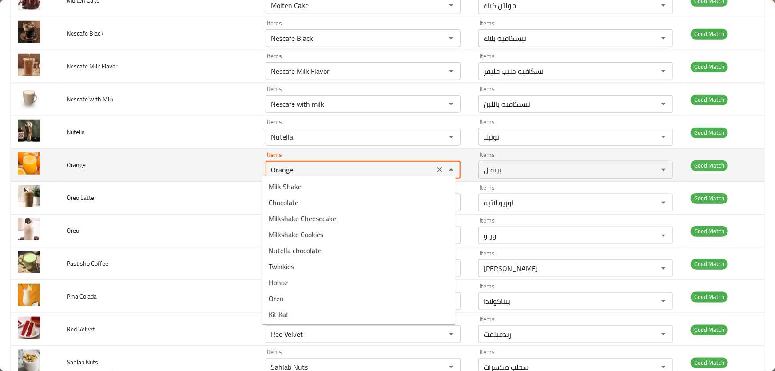
scroll to position [1452, 0]
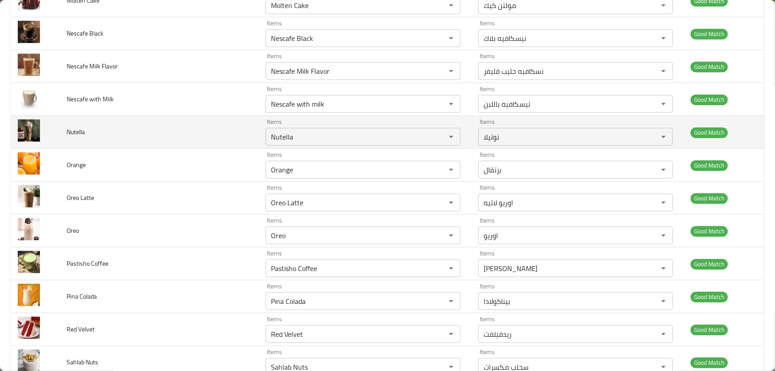
click at [179, 134] on td "Nutella" at bounding box center [158, 132] width 199 height 33
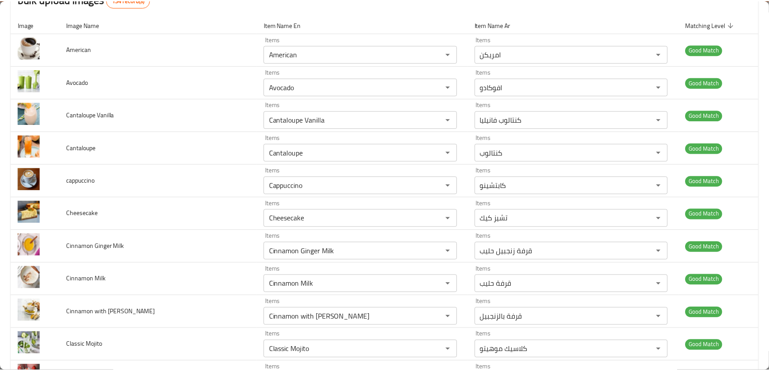
scroll to position [0, 0]
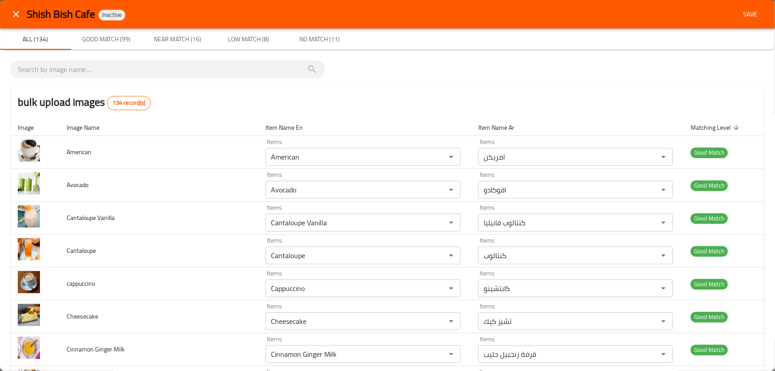
click at [739, 15] on span "Save" at bounding box center [749, 14] width 21 height 11
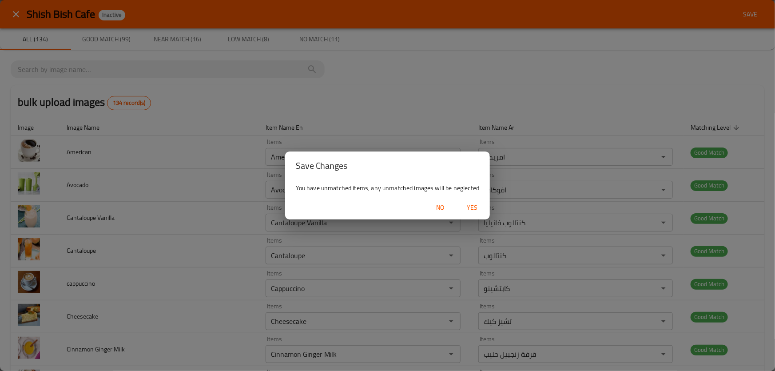
click at [471, 209] on span "Yes" at bounding box center [471, 207] width 21 height 11
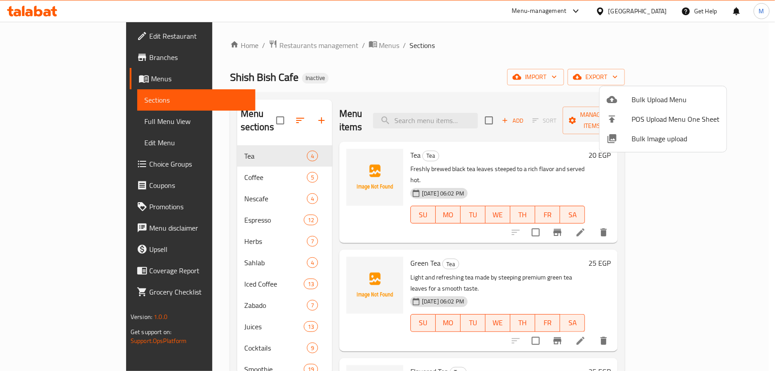
click at [232, 165] on div at bounding box center [387, 185] width 775 height 371
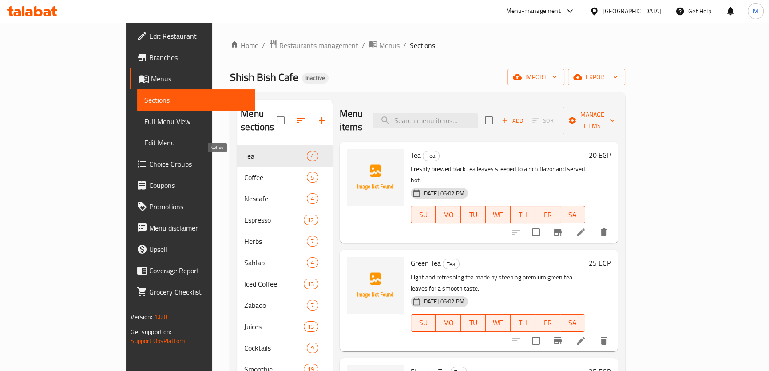
click at [244, 172] on span "Coffee" at bounding box center [275, 177] width 63 height 11
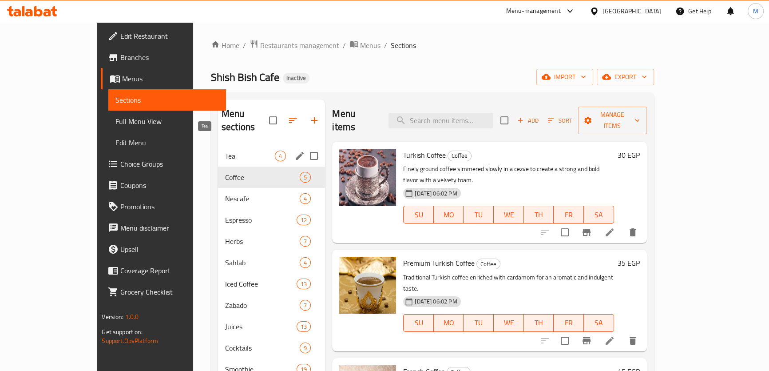
click at [226, 150] on span "Tea" at bounding box center [250, 155] width 50 height 11
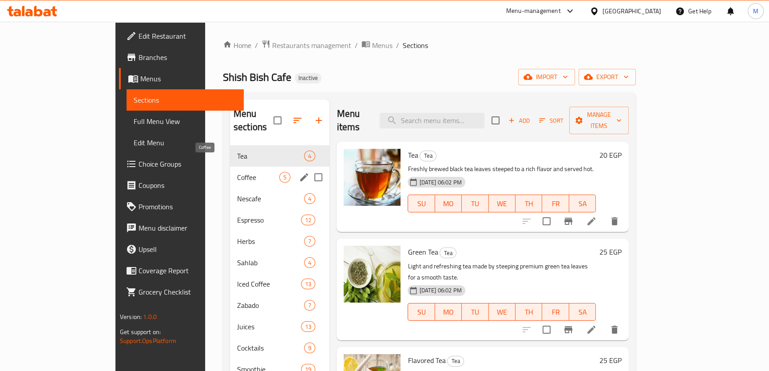
click at [237, 172] on span "Coffee" at bounding box center [258, 177] width 42 height 11
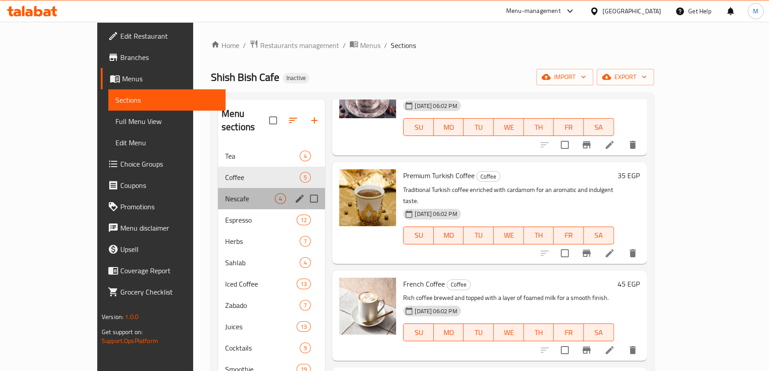
click at [218, 193] on div "Nescafe 4" at bounding box center [271, 198] width 107 height 21
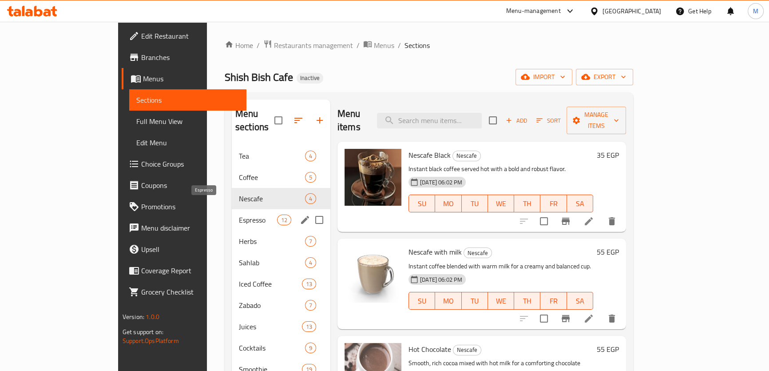
click at [239, 214] on span "Espresso" at bounding box center [258, 219] width 38 height 11
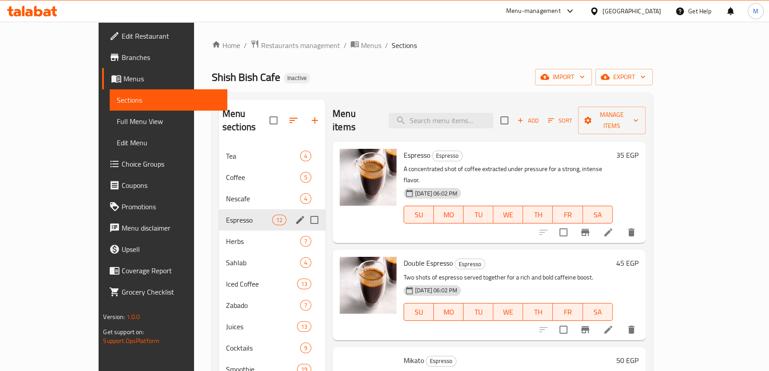
click at [219, 215] on div "Espresso 12" at bounding box center [272, 219] width 107 height 21
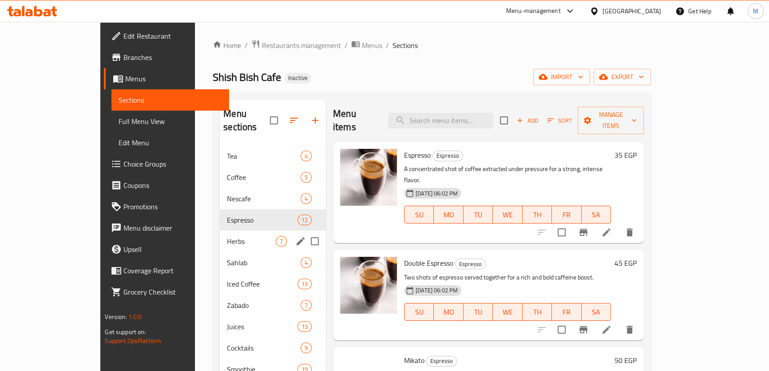
click at [220, 236] on div "Herbs 7" at bounding box center [273, 240] width 106 height 21
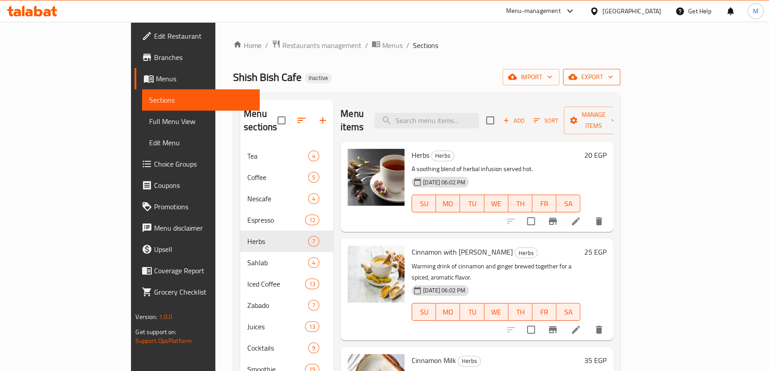
click at [613, 73] on span "export" at bounding box center [591, 76] width 43 height 11
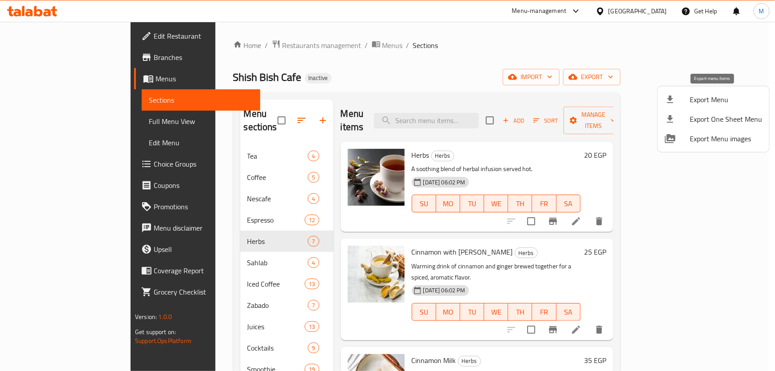
click at [715, 95] on span "Export Menu" at bounding box center [725, 99] width 72 height 11
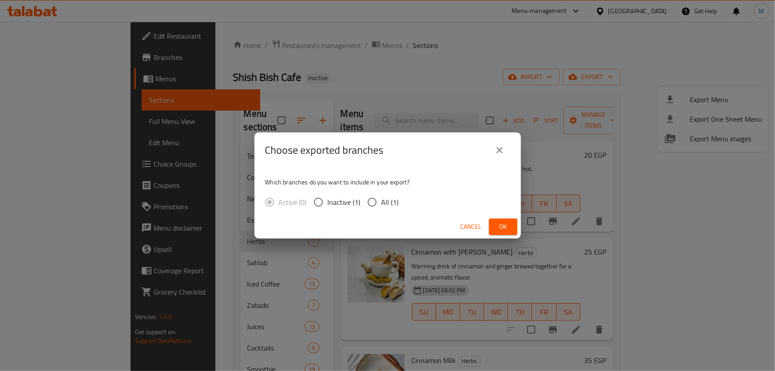
click at [382, 200] on span "All (1)" at bounding box center [389, 202] width 17 height 11
click at [381, 200] on input "All (1)" at bounding box center [372, 202] width 19 height 19
radio input "true"
drag, startPoint x: 498, startPoint y: 225, endPoint x: 348, endPoint y: 192, distance: 153.1
click at [498, 224] on span "Ok" at bounding box center [503, 226] width 14 height 11
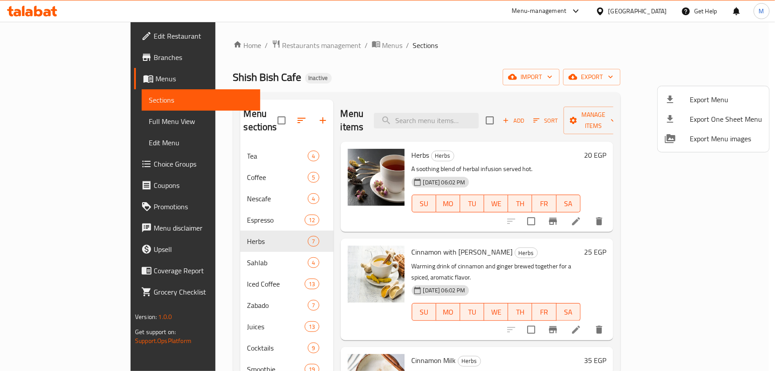
click at [458, 109] on div at bounding box center [387, 185] width 775 height 371
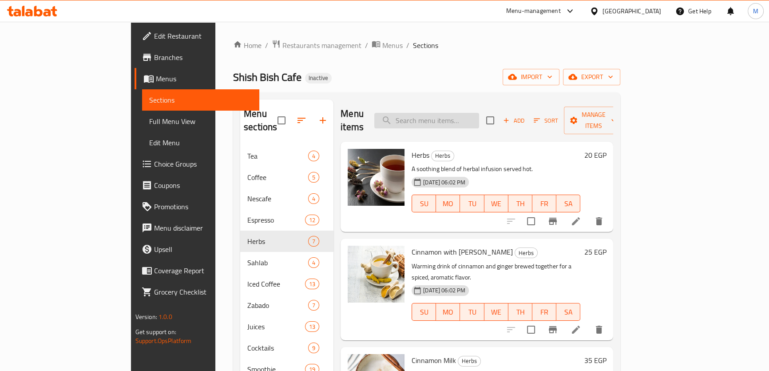
click at [470, 116] on input "search" at bounding box center [426, 121] width 105 height 16
paste input "Kiwi juice"
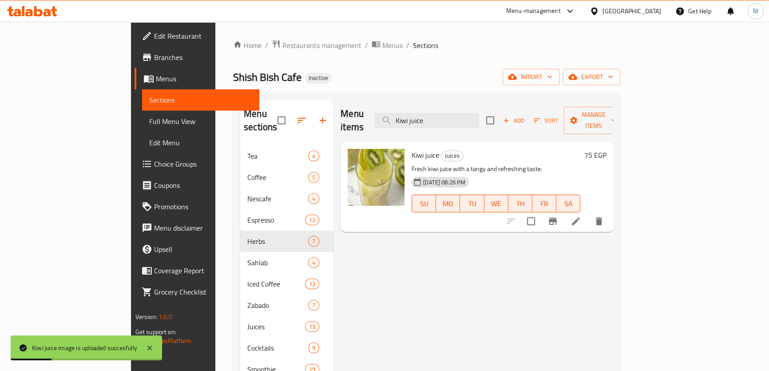
drag, startPoint x: 485, startPoint y: 112, endPoint x: 281, endPoint y: 89, distance: 205.5
click at [281, 89] on div "Home / Restaurants management / Menus / Sections Shish Bish Cafe Inactive impor…" at bounding box center [426, 290] width 387 height 500
paste input "Cantaloupe Juicy"
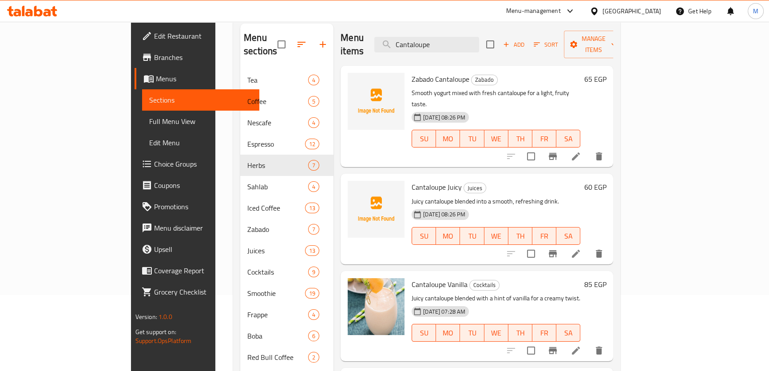
scroll to position [11, 0]
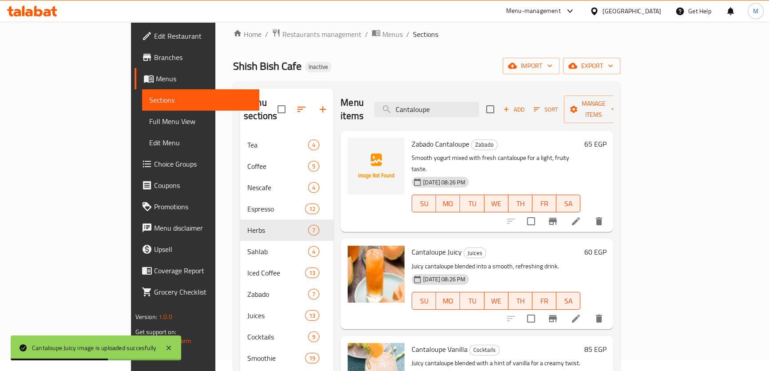
drag, startPoint x: 507, startPoint y: 103, endPoint x: 307, endPoint y: 104, distance: 200.2
click at [340, 104] on div "Menu items Cantaloupe Add Sort Manage items" at bounding box center [476, 109] width 273 height 42
paste input "Blueberry"
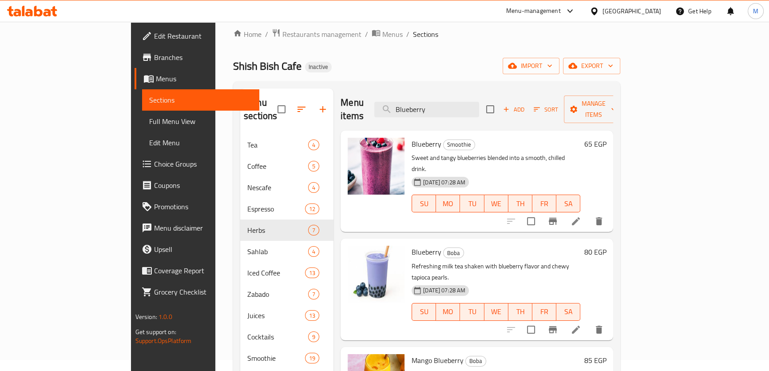
drag, startPoint x: 497, startPoint y: 106, endPoint x: 285, endPoint y: 91, distance: 212.2
click at [286, 91] on div "Menu sections Tea 4 Coffee 5 Nescafe 4 Espresso 12 Herbs 7 Sahlab 4 Iced Coffee…" at bounding box center [426, 304] width 373 height 433
paste input "Nutella"
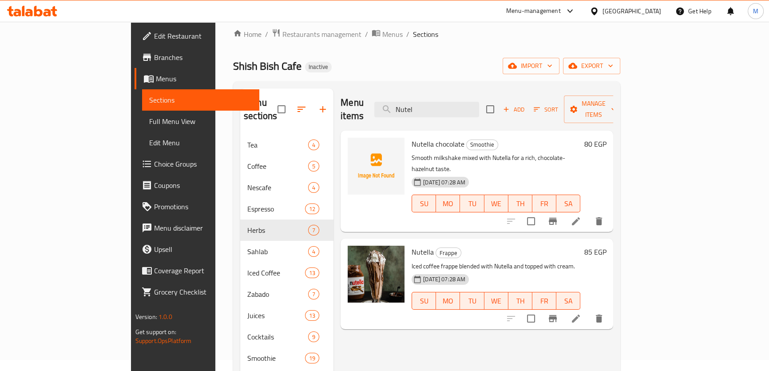
type input "Nutel"
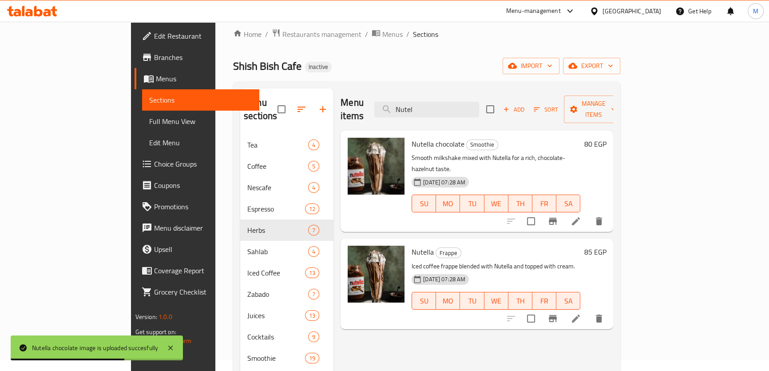
scroll to position [0, 0]
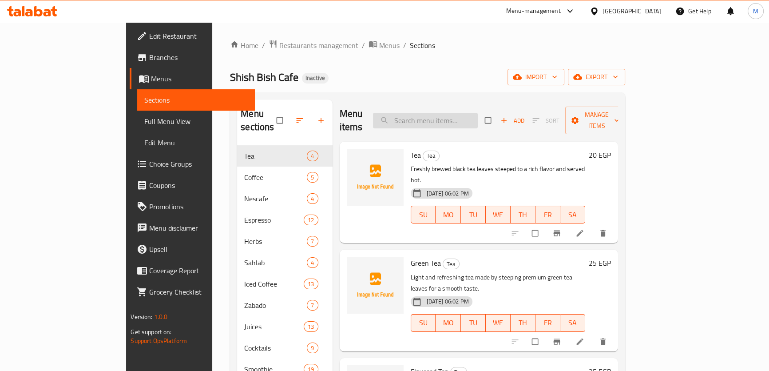
click at [451, 113] on input "search" at bounding box center [425, 121] width 105 height 16
paste input "cocktail"
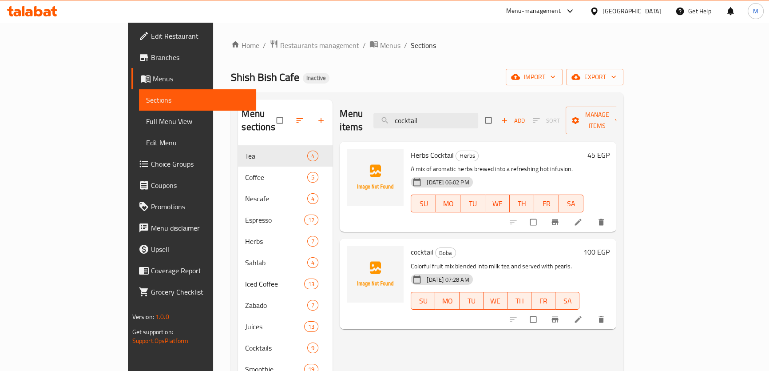
click at [531, 261] on p "Colorful fruit mix blended into milk tea and served with pearls." at bounding box center [495, 266] width 169 height 11
copy p "pearls"
drag, startPoint x: 474, startPoint y: 111, endPoint x: 276, endPoint y: 99, distance: 197.8
click at [277, 100] on div "Menu sections Tea 4 Coffee 5 Nescafe 4 Espresso 12 Herbs 7 Sahlab 4 Iced Coffee…" at bounding box center [427, 315] width 378 height 433
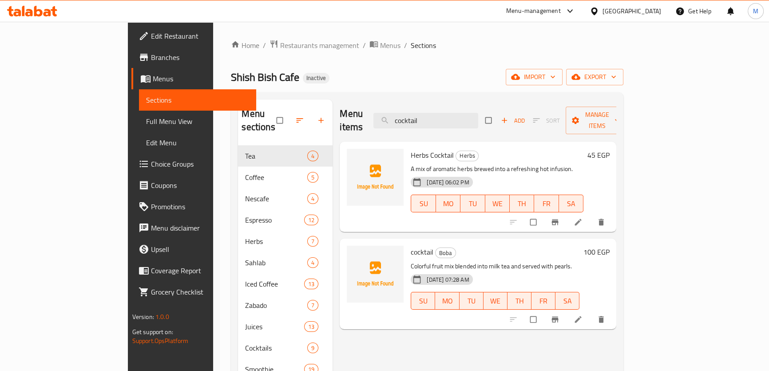
paste input "pearls"
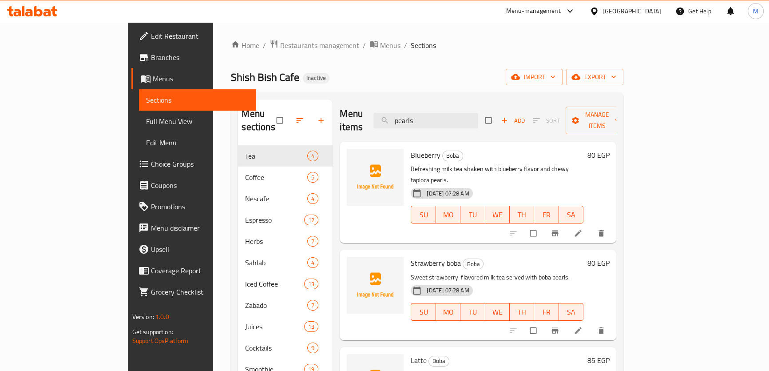
drag, startPoint x: 461, startPoint y: 118, endPoint x: 214, endPoint y: 91, distance: 248.6
click at [231, 91] on div "Home / Restaurants management / Menus / Sections Shish Bish Cafe Inactive impor…" at bounding box center [427, 290] width 392 height 500
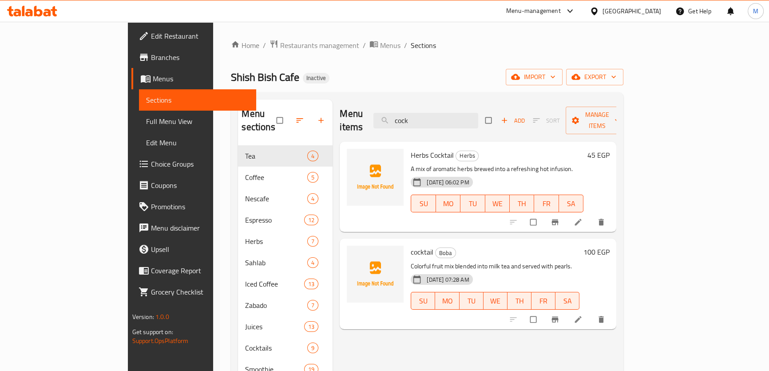
drag, startPoint x: 454, startPoint y: 116, endPoint x: 360, endPoint y: 105, distance: 95.2
click at [374, 106] on div "Menu items cock Add Sort Manage items" at bounding box center [478, 120] width 277 height 42
paste input "Blueber"
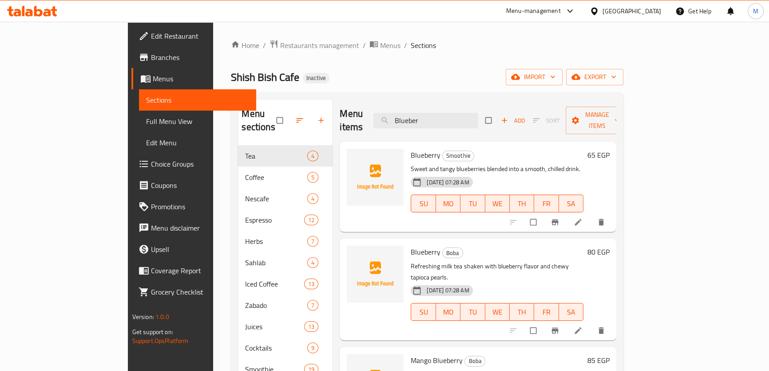
click at [411, 148] on span "Blueberry" at bounding box center [426, 154] width 30 height 13
copy h6 "Blueberry"
drag, startPoint x: 476, startPoint y: 109, endPoint x: 229, endPoint y: 79, distance: 249.4
click at [254, 79] on div "Home / Restaurants management / Menus / Sections Shish Bish Cafe Inactive impor…" at bounding box center [427, 290] width 392 height 500
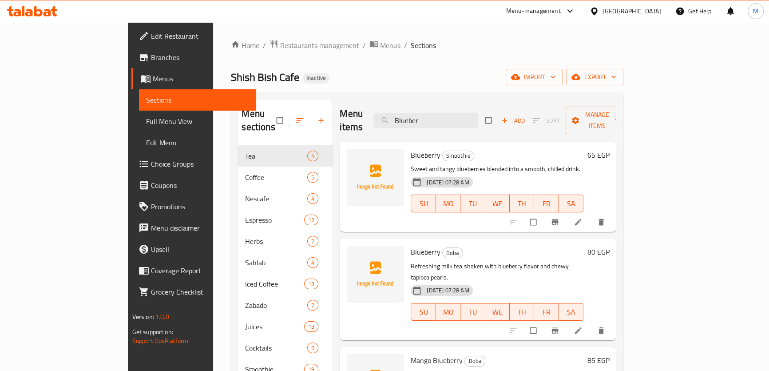
paste input "Peach"
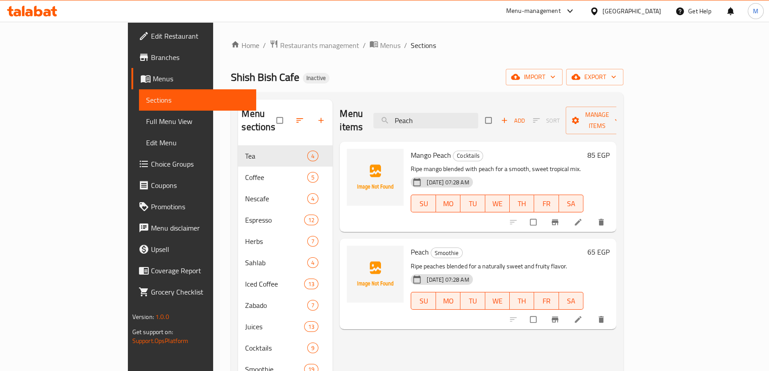
drag, startPoint x: 473, startPoint y: 115, endPoint x: 273, endPoint y: 90, distance: 201.3
click at [287, 92] on div "Home / Restaurants management / Menus / Sections Shish Bish Cafe Inactive impor…" at bounding box center [427, 290] width 392 height 500
paste input "Mango"
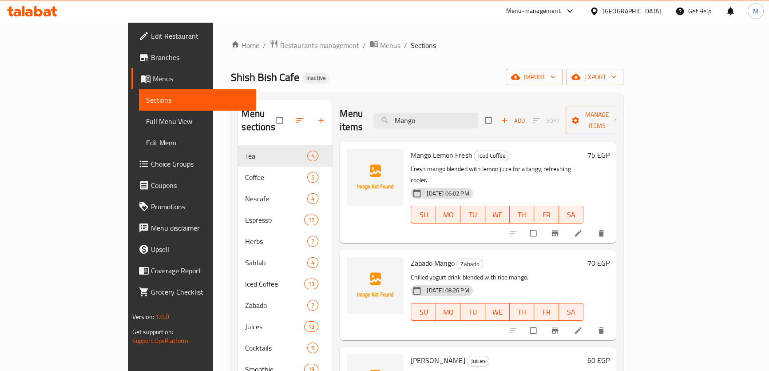
drag, startPoint x: 479, startPoint y: 115, endPoint x: 325, endPoint y: 97, distance: 155.5
click at [328, 98] on div "Menu sections Tea 4 Coffee 5 Nescafe 4 Espresso 12 Herbs 7 Sahlab 4 Iced Coffee…" at bounding box center [427, 315] width 392 height 447
paste input "Watermelon juice"
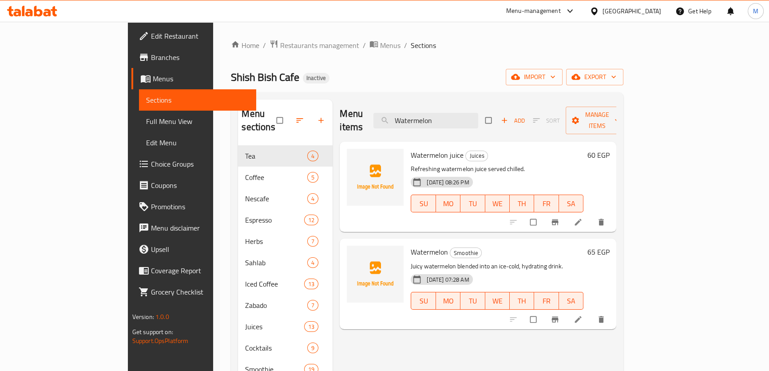
drag, startPoint x: 493, startPoint y: 108, endPoint x: 352, endPoint y: 91, distance: 141.3
click at [370, 97] on div "Menu sections Tea 4 Coffee 5 Nescafe 4 Espresso 12 Herbs 7 Sahlab 4 Iced Coffee…" at bounding box center [427, 315] width 392 height 447
paste input "Mango Lemon Fresh"
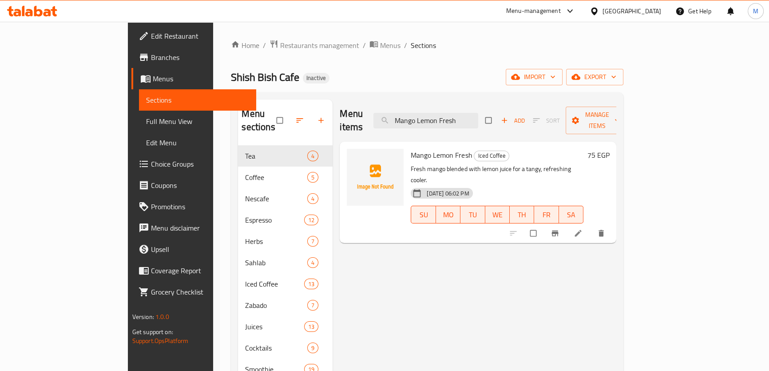
drag, startPoint x: 510, startPoint y: 109, endPoint x: 292, endPoint y: 109, distance: 217.5
click at [300, 109] on div "Menu sections Tea 4 Coffee 5 Nescafe 4 Espresso 12 Herbs 7 Sahlab 4 Iced Coffee…" at bounding box center [427, 315] width 378 height 433
paste input "Cantaloupe Juicy"
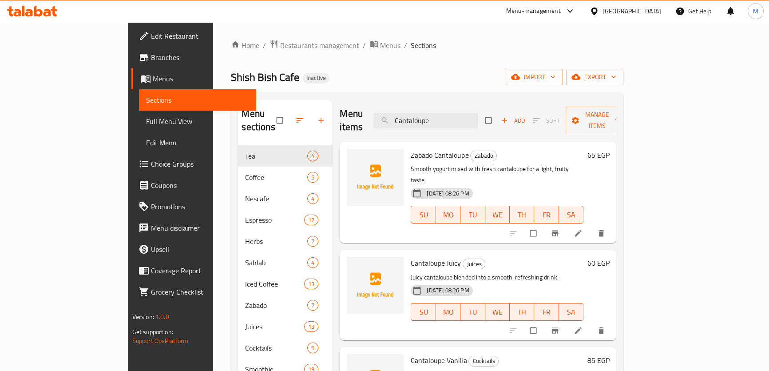
drag, startPoint x: 356, startPoint y: 95, endPoint x: 243, endPoint y: 81, distance: 114.1
click at [282, 85] on div "Home / Restaurants management / Menus / Sections Shish Bish Cafe Inactive impor…" at bounding box center [427, 290] width 392 height 500
paste input "Mango Blueberry"
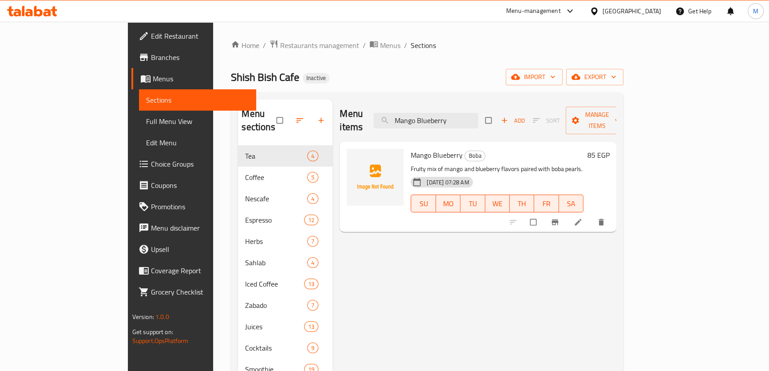
drag, startPoint x: 504, startPoint y: 117, endPoint x: 169, endPoint y: 82, distance: 336.9
click at [231, 82] on div "Home / Restaurants management / Menus / Sections Shish Bish Cafe Inactive impor…" at bounding box center [427, 290] width 392 height 500
paste input "Straw"
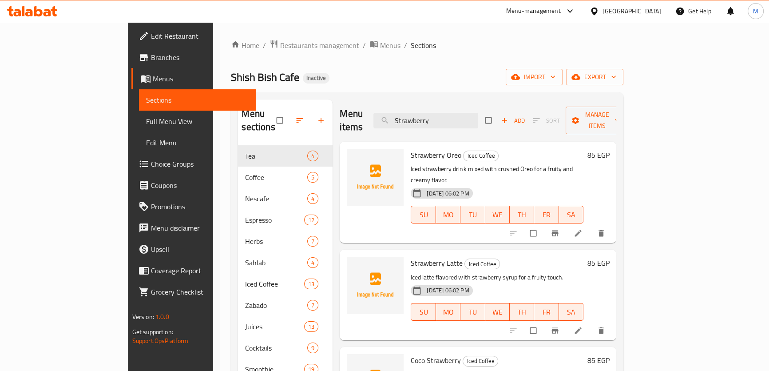
drag, startPoint x: 493, startPoint y: 115, endPoint x: 267, endPoint y: 101, distance: 226.3
click at [275, 103] on div "Menu sections Tea 4 Coffee 5 Nescafe 4 Espresso 12 Herbs 7 Sahlab 4 Iced Coffee…" at bounding box center [427, 315] width 378 height 433
paste input "Nutella"
type input "Nutella"
drag, startPoint x: 476, startPoint y: 111, endPoint x: 217, endPoint y: 66, distance: 263.0
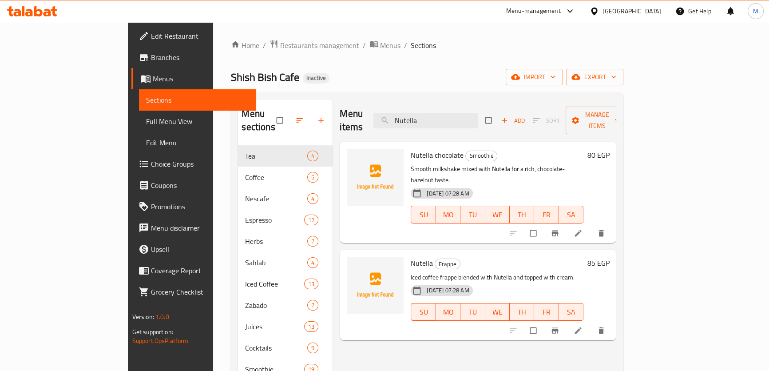
click at [231, 68] on div "Home / Restaurants management / Menus / Sections Shish Bish Cafe Inactive impor…" at bounding box center [427, 290] width 392 height 500
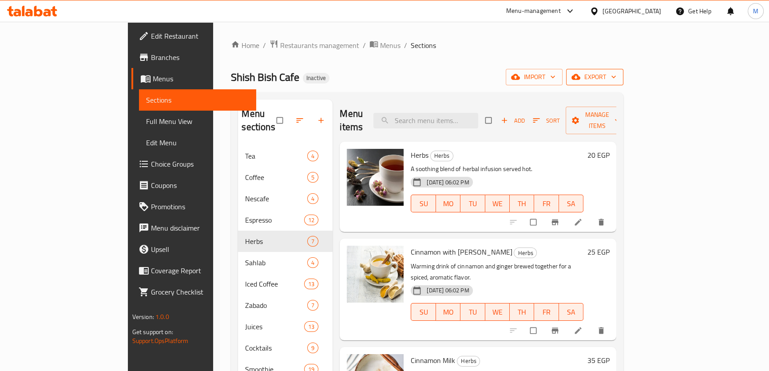
click at [616, 75] on span "export" at bounding box center [594, 76] width 43 height 11
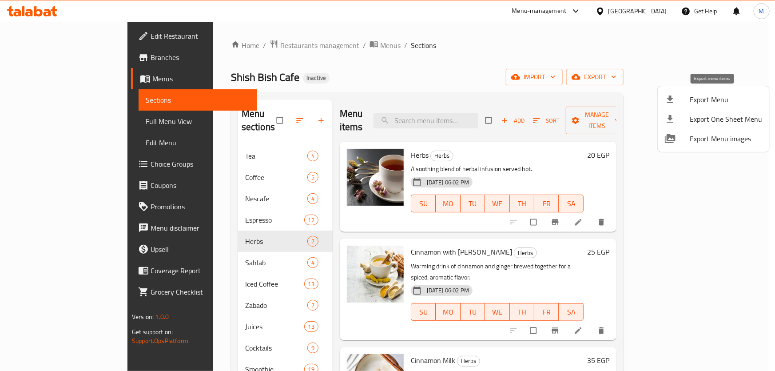
click at [716, 101] on span "Export Menu" at bounding box center [725, 99] width 72 height 11
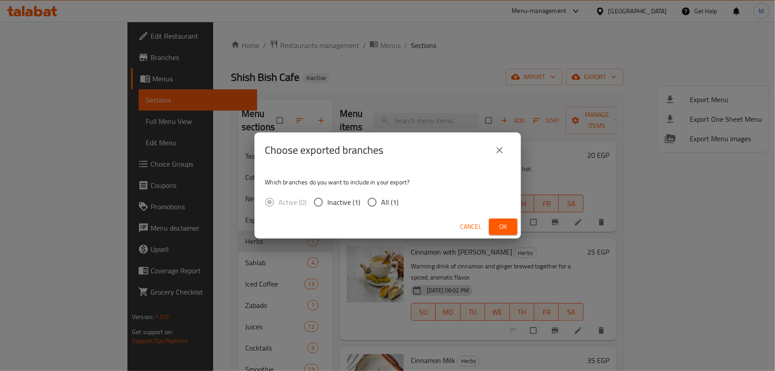
click at [390, 202] on span "All (1)" at bounding box center [389, 202] width 17 height 11
click at [381, 202] on input "All (1)" at bounding box center [372, 202] width 19 height 19
radio input "true"
click at [499, 227] on span "Ok" at bounding box center [503, 226] width 14 height 11
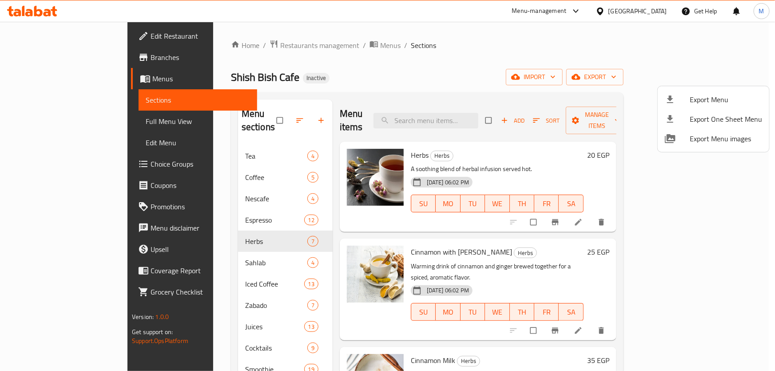
click at [41, 14] on div at bounding box center [387, 185] width 775 height 371
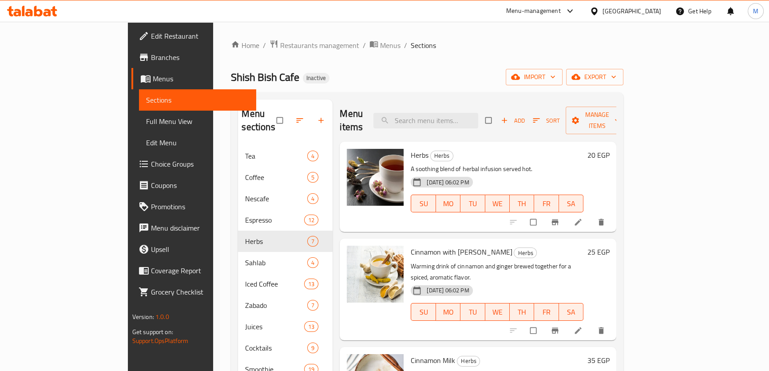
click at [41, 14] on icon at bounding box center [38, 11] width 8 height 11
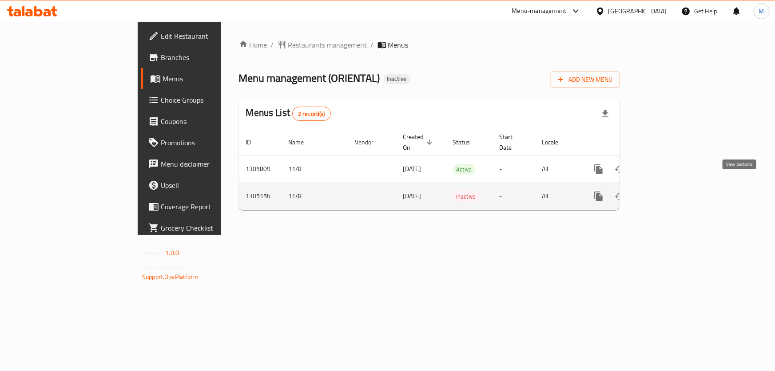
click at [668, 191] on icon "enhanced table" at bounding box center [662, 196] width 11 height 11
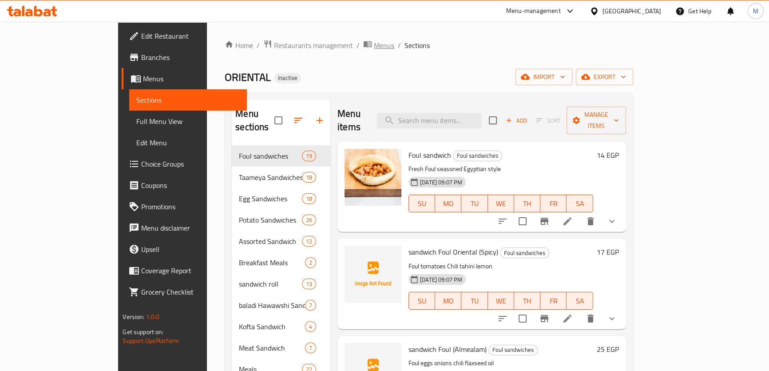
click at [374, 50] on span "Menus" at bounding box center [384, 45] width 20 height 11
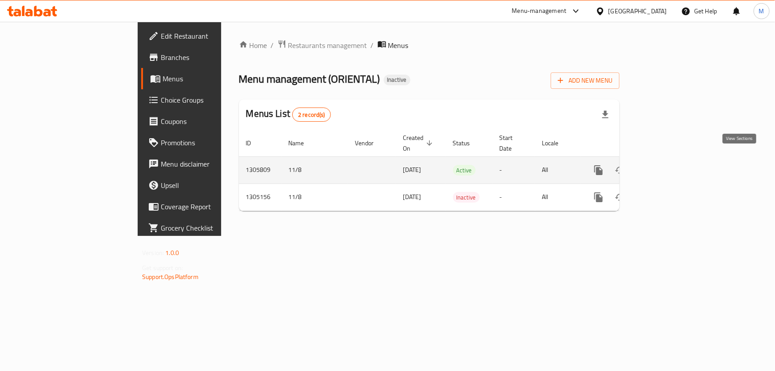
click at [666, 166] on icon "enhanced table" at bounding box center [662, 170] width 8 height 8
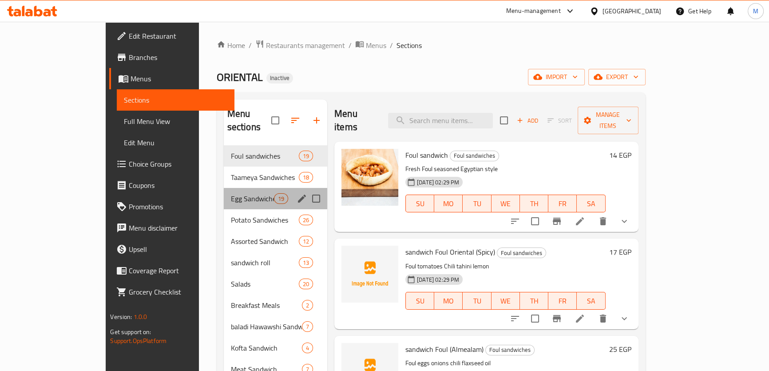
click at [224, 188] on div "Egg Sandwiches 19" at bounding box center [276, 198] width 104 height 21
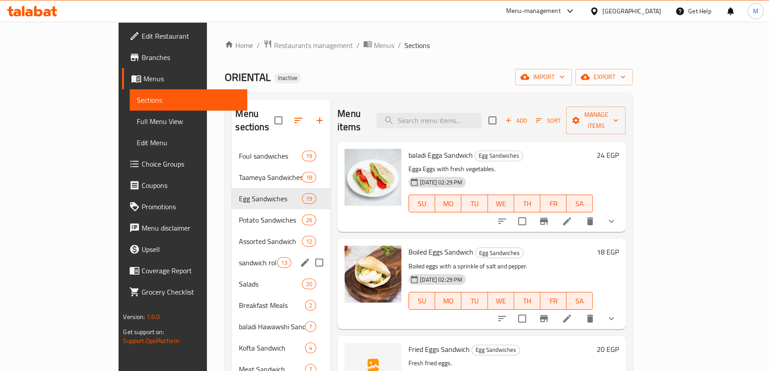
click at [232, 252] on div "sandwich roll 13" at bounding box center [281, 262] width 99 height 21
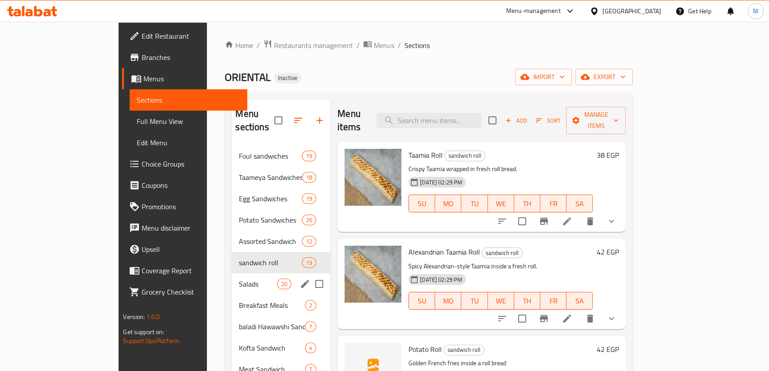
click at [232, 278] on div "Salads 20" at bounding box center [281, 283] width 99 height 21
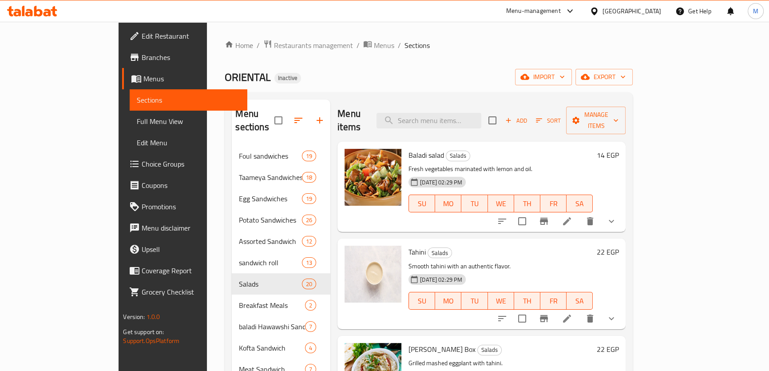
scroll to position [124, 0]
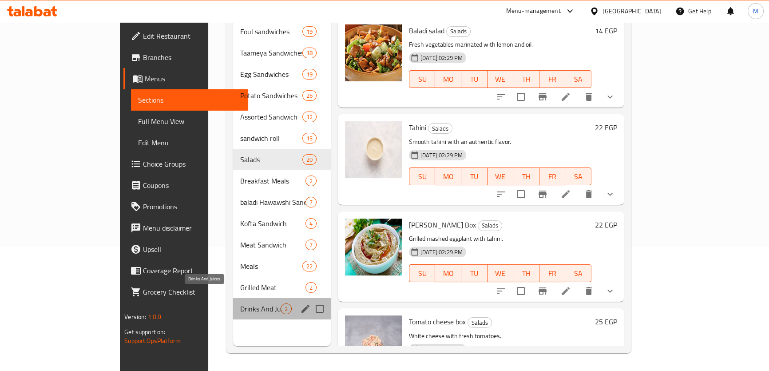
click at [240, 303] on span "Drinks And Juices" at bounding box center [260, 308] width 40 height 11
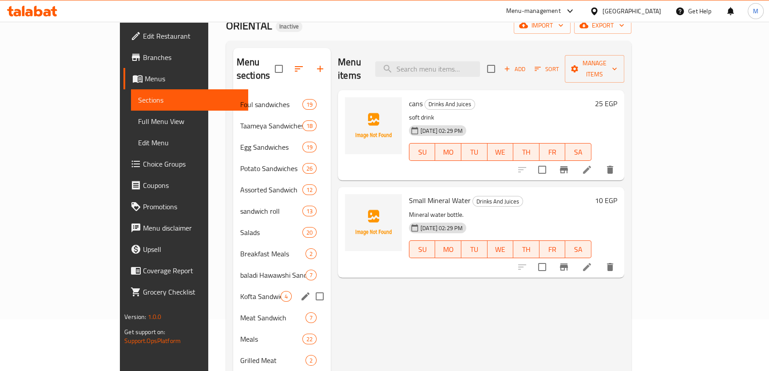
scroll to position [4, 0]
